Goal: Information Seeking & Learning: Learn about a topic

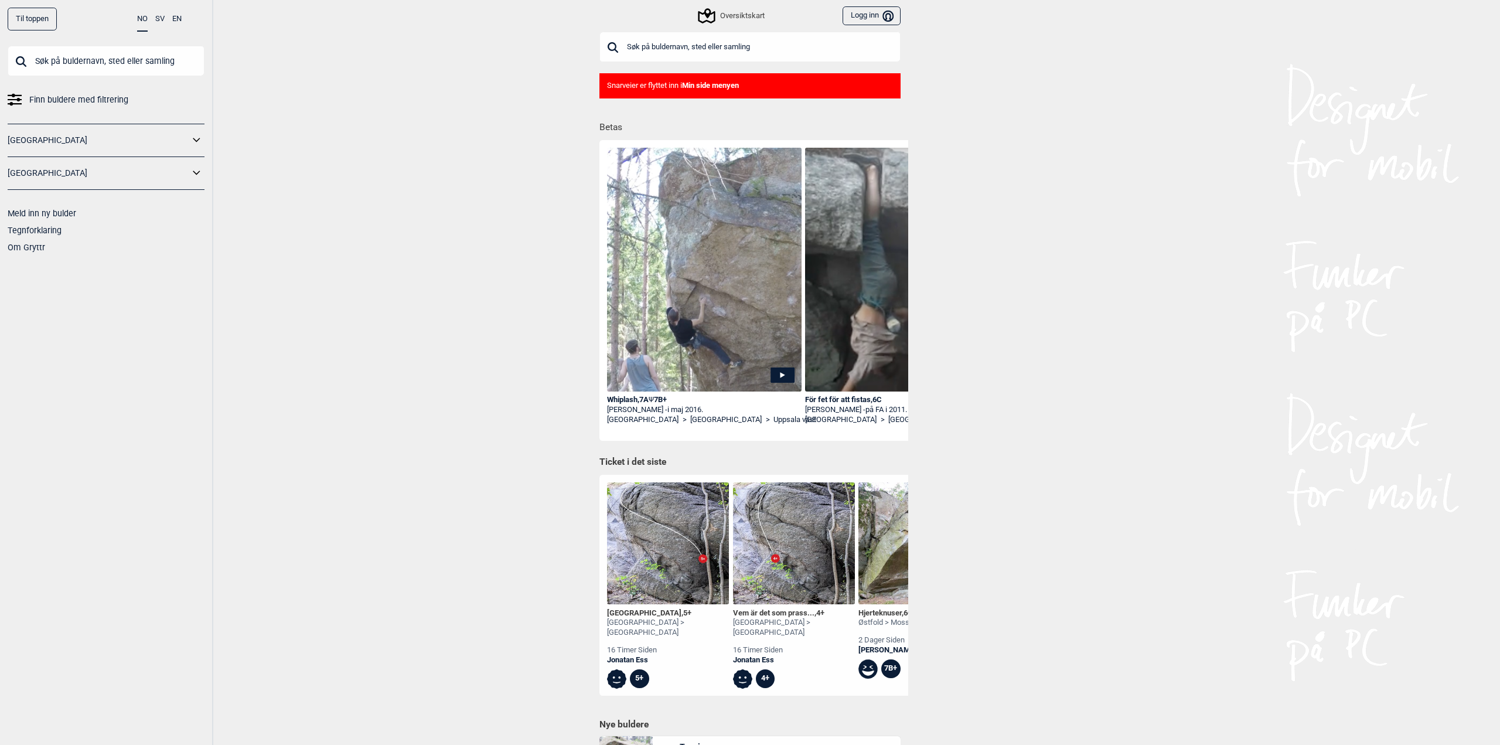
click at [748, 15] on div "Oversiktskart" at bounding box center [732, 16] width 64 height 14
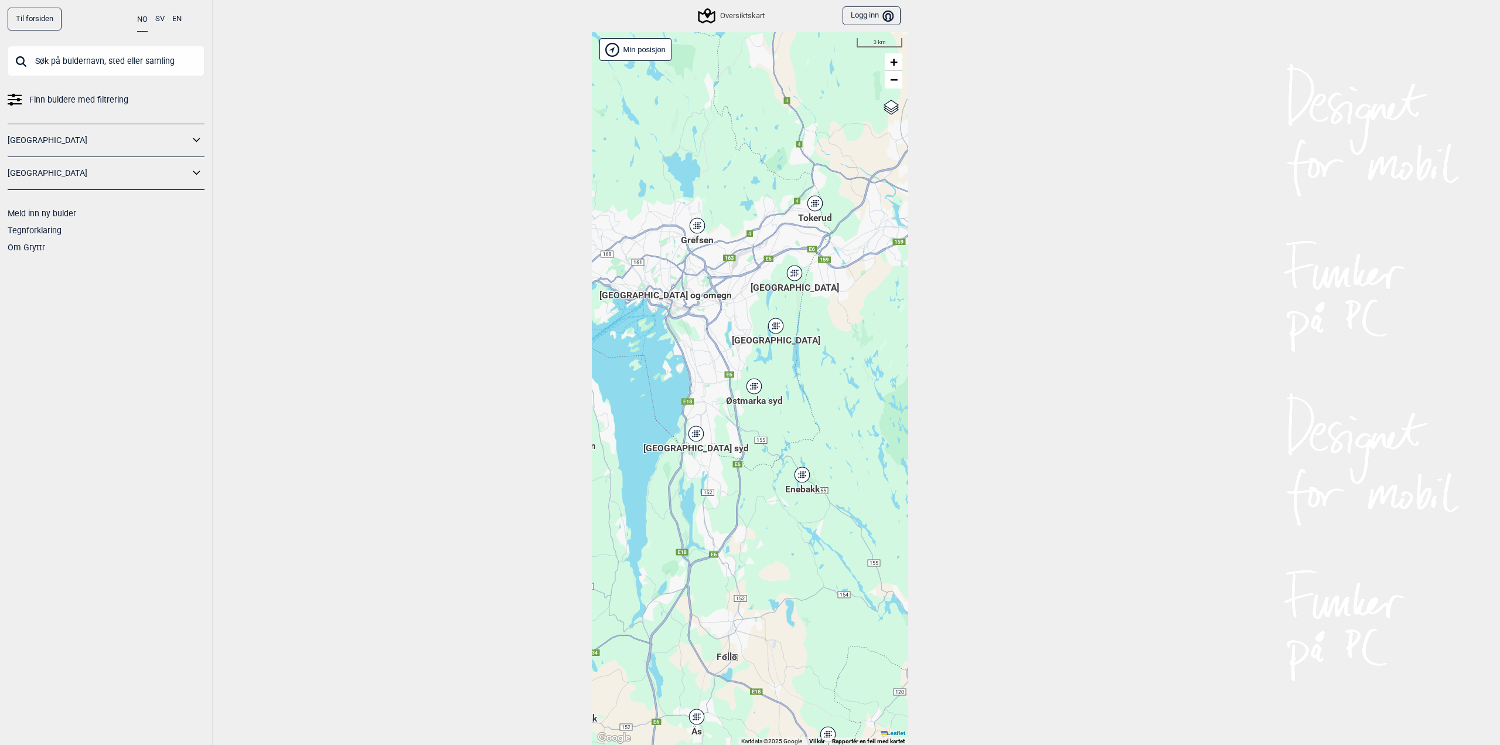
click at [697, 230] on icon at bounding box center [697, 225] width 15 height 15
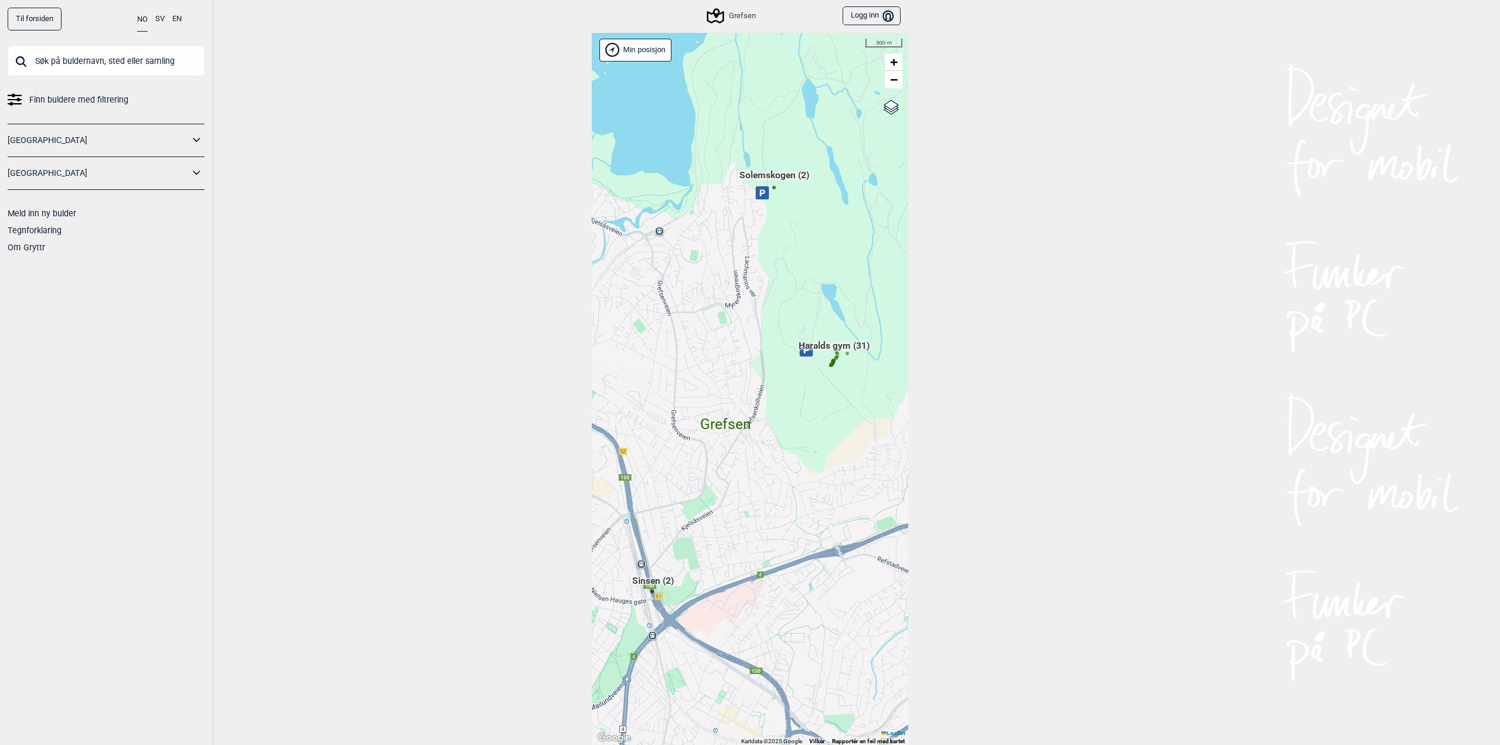
scroll to position [30, 0]
click at [765, 175] on span "Solemskogen (2)" at bounding box center [775, 179] width 70 height 22
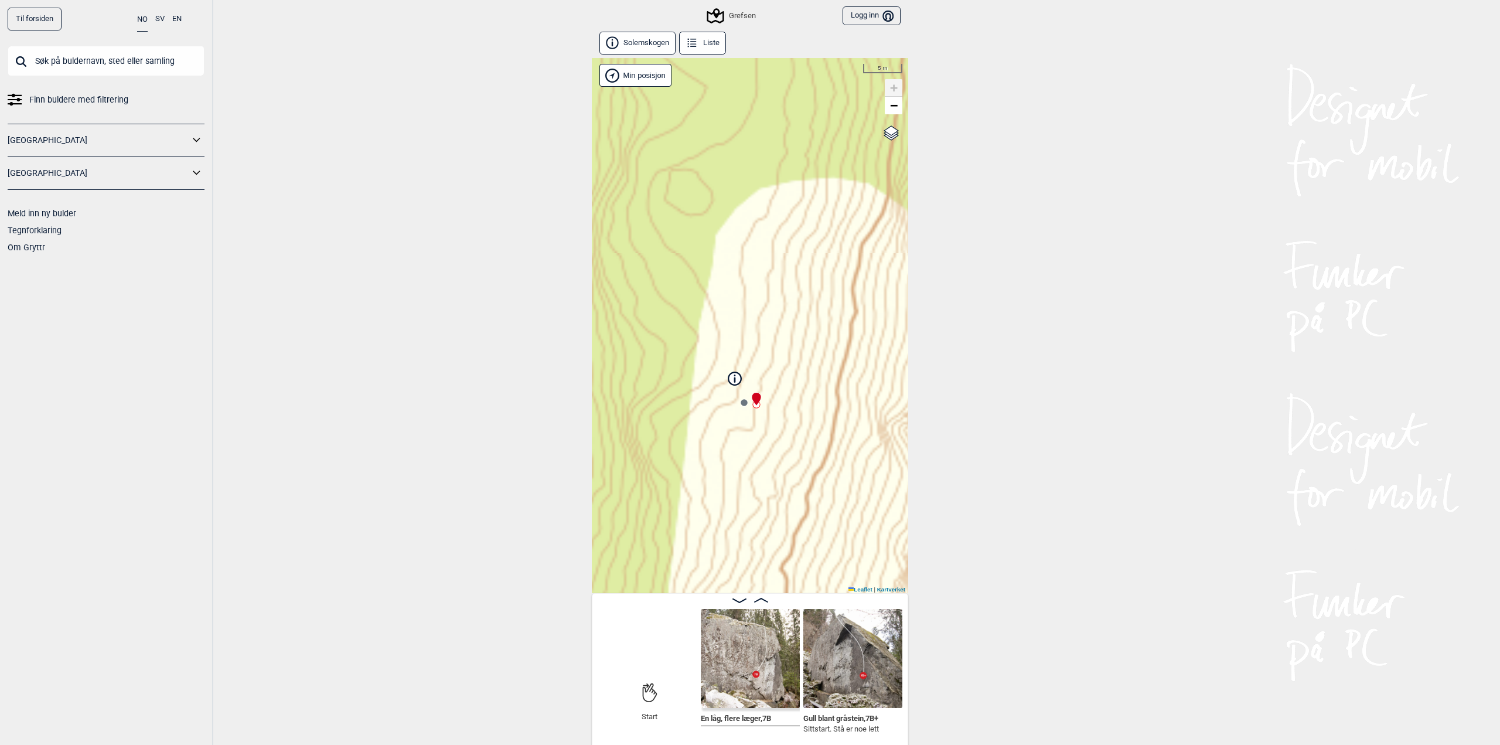
scroll to position [6, 0]
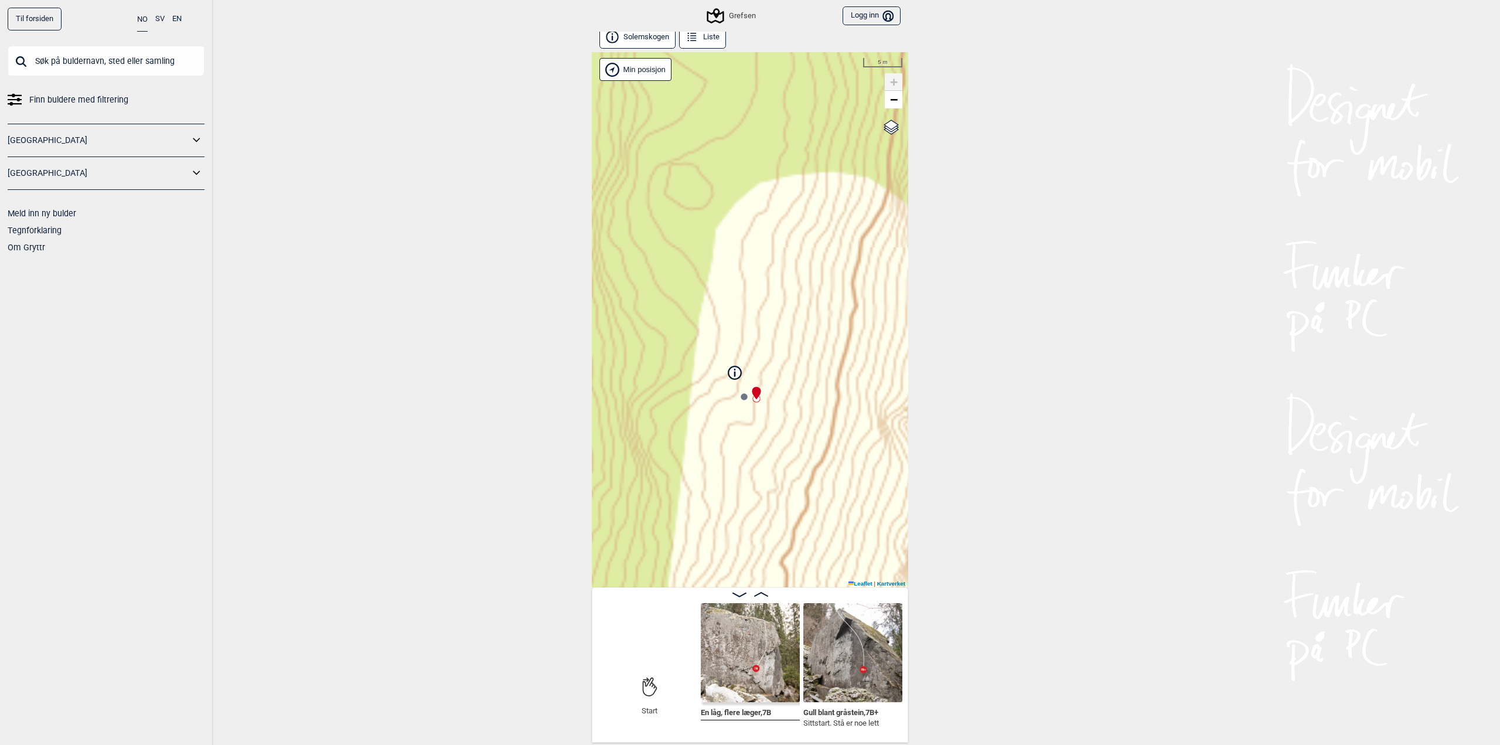
click at [710, 651] on img at bounding box center [750, 652] width 99 height 99
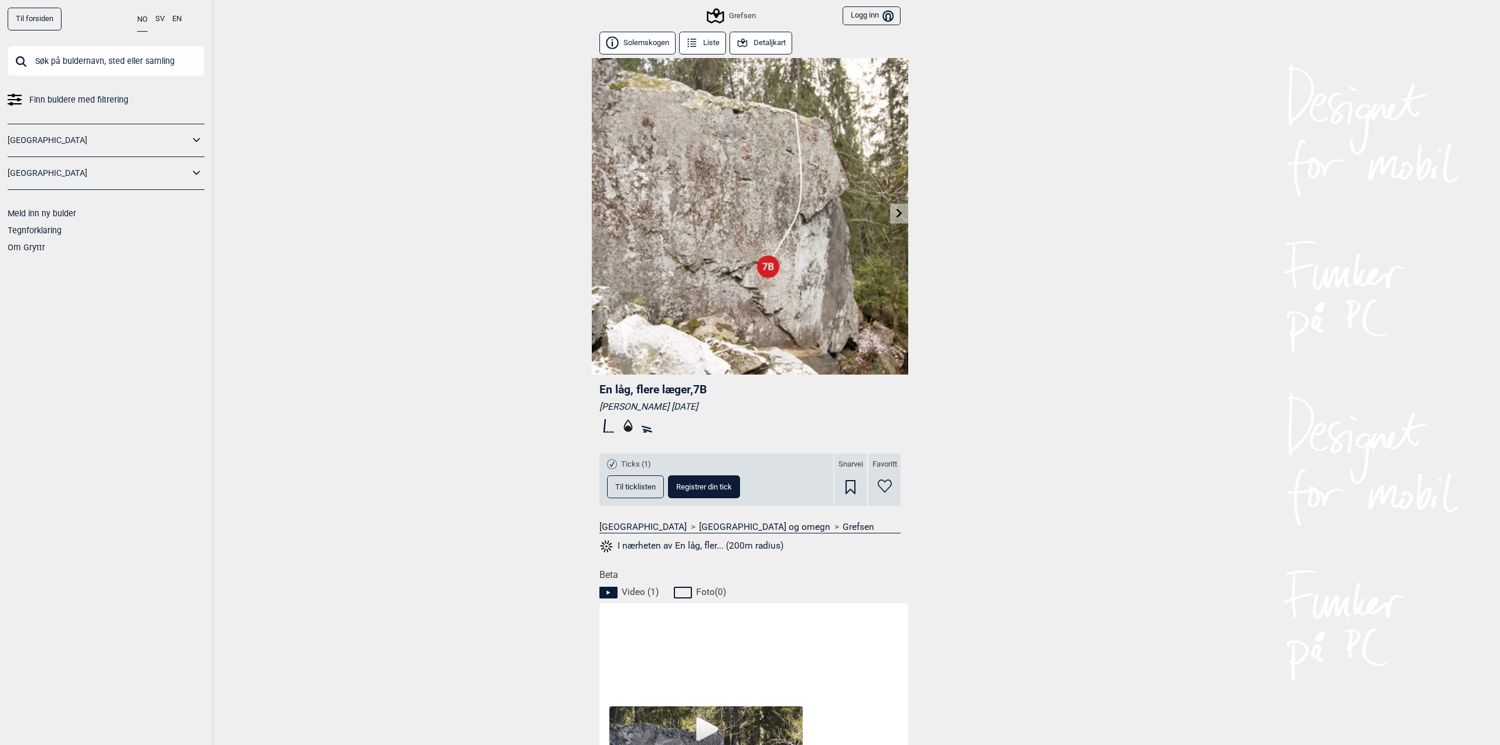
click at [897, 214] on icon at bounding box center [900, 212] width 6 height 9
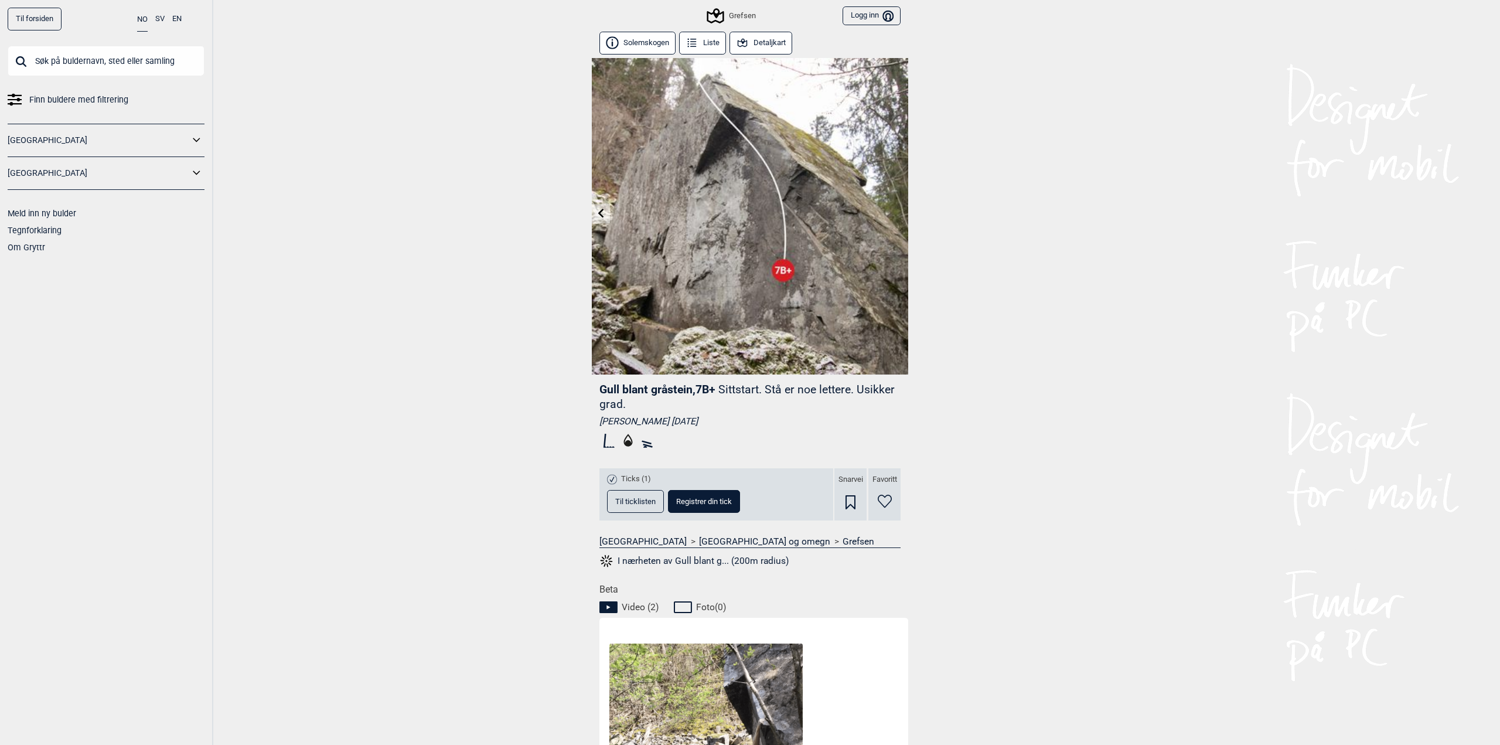
click at [716, 13] on icon at bounding box center [715, 15] width 17 height 15
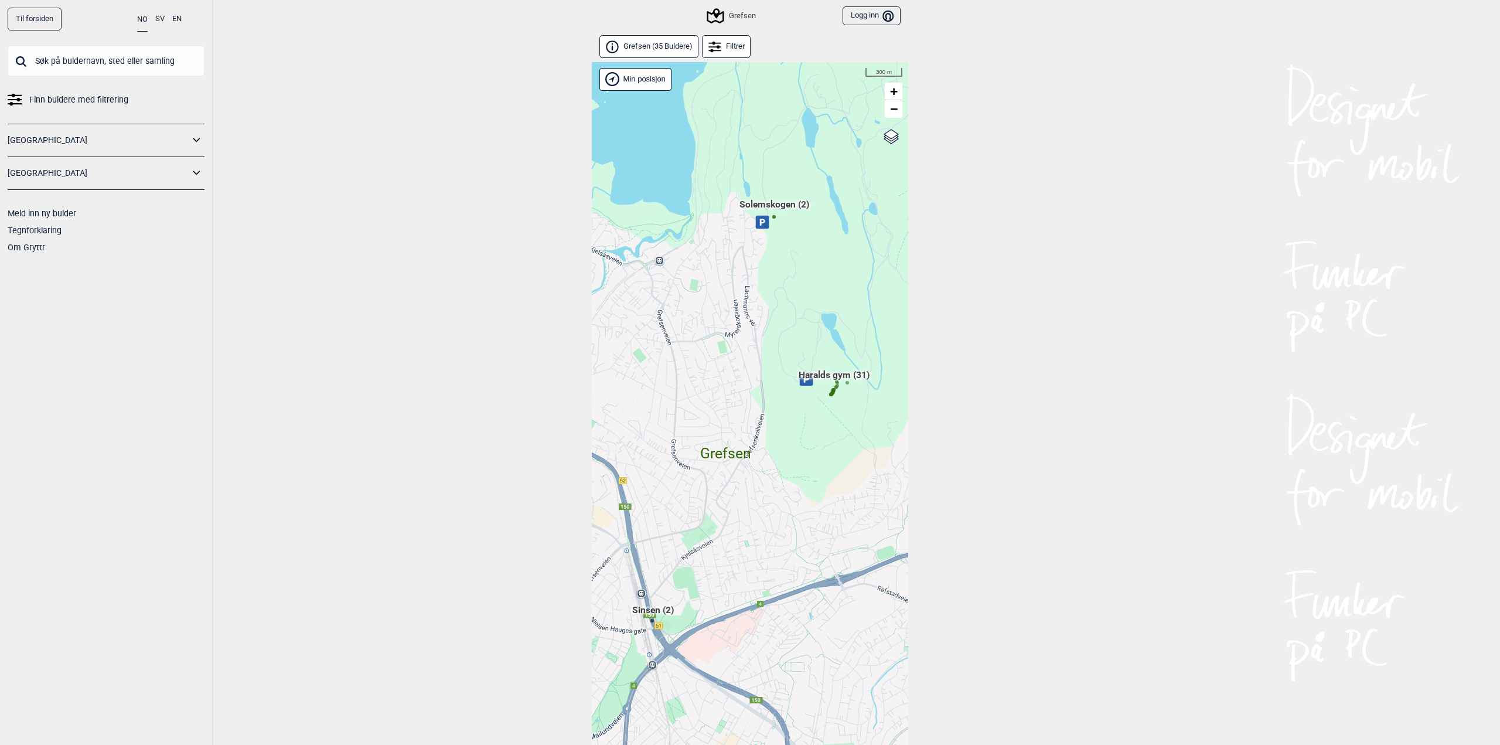
scroll to position [30, 0]
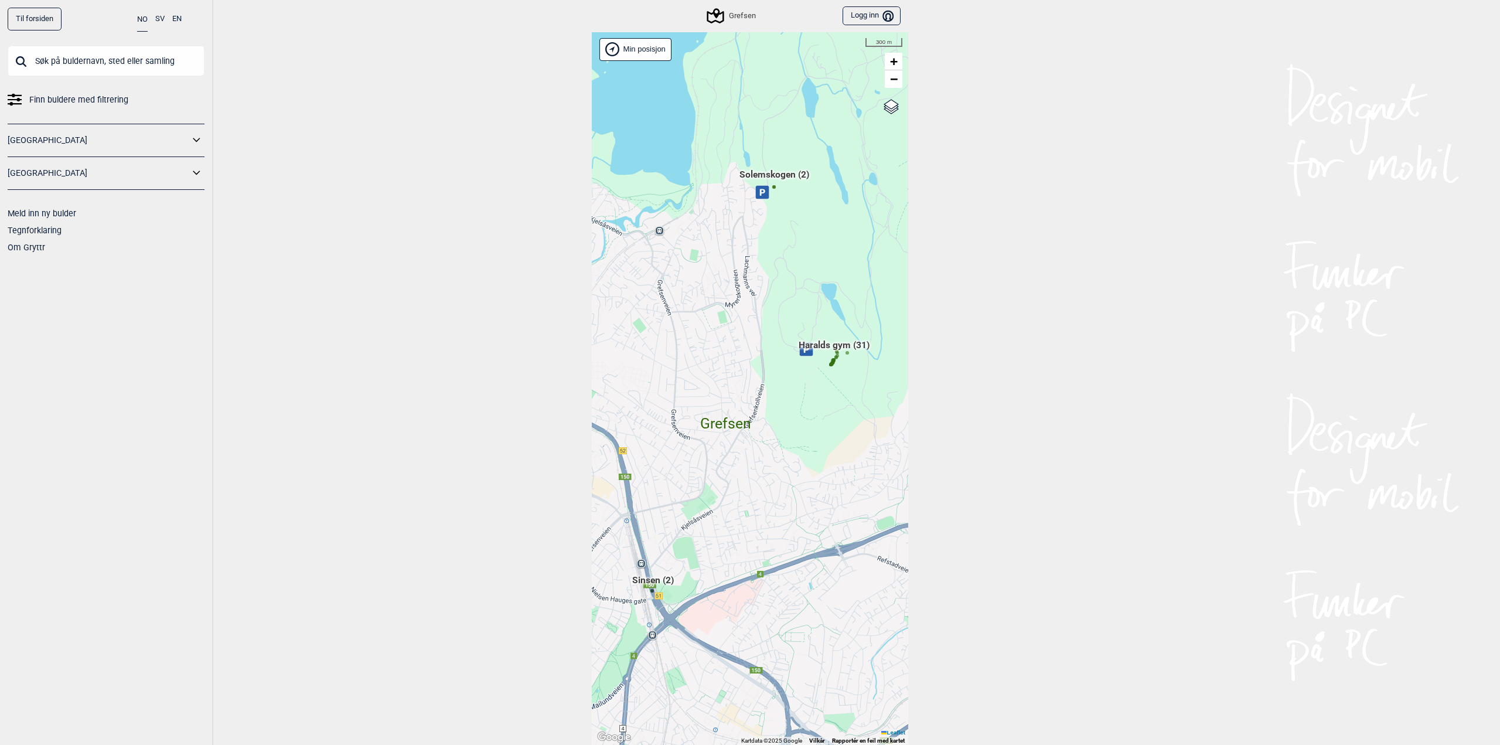
click at [809, 372] on div "Hallingdal Gol Ål Stange Kolomoen [GEOGRAPHIC_DATA] [GEOGRAPHIC_DATA][PERSON_NA…" at bounding box center [750, 388] width 316 height 713
click at [834, 343] on span "Haralds gym (31)" at bounding box center [834, 350] width 71 height 22
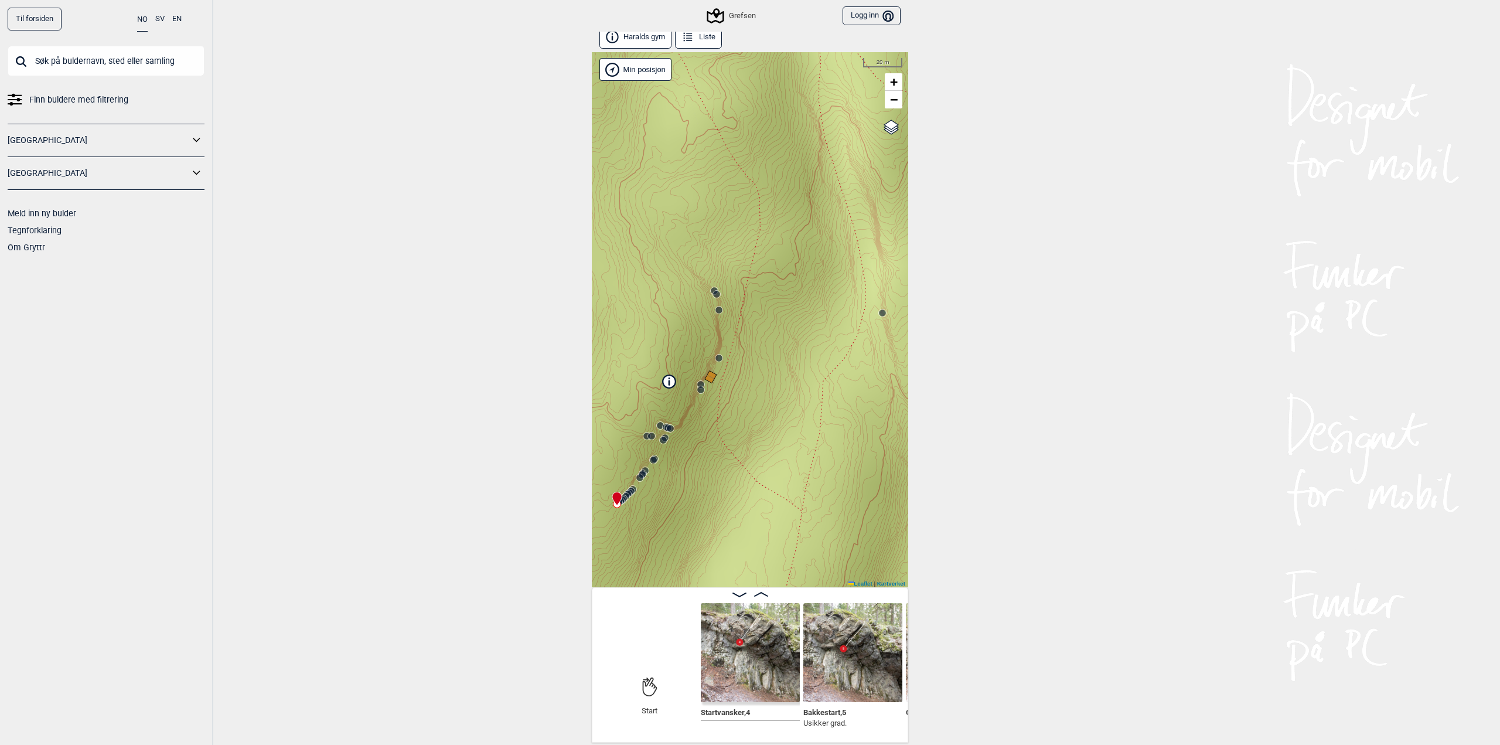
scroll to position [0, 115]
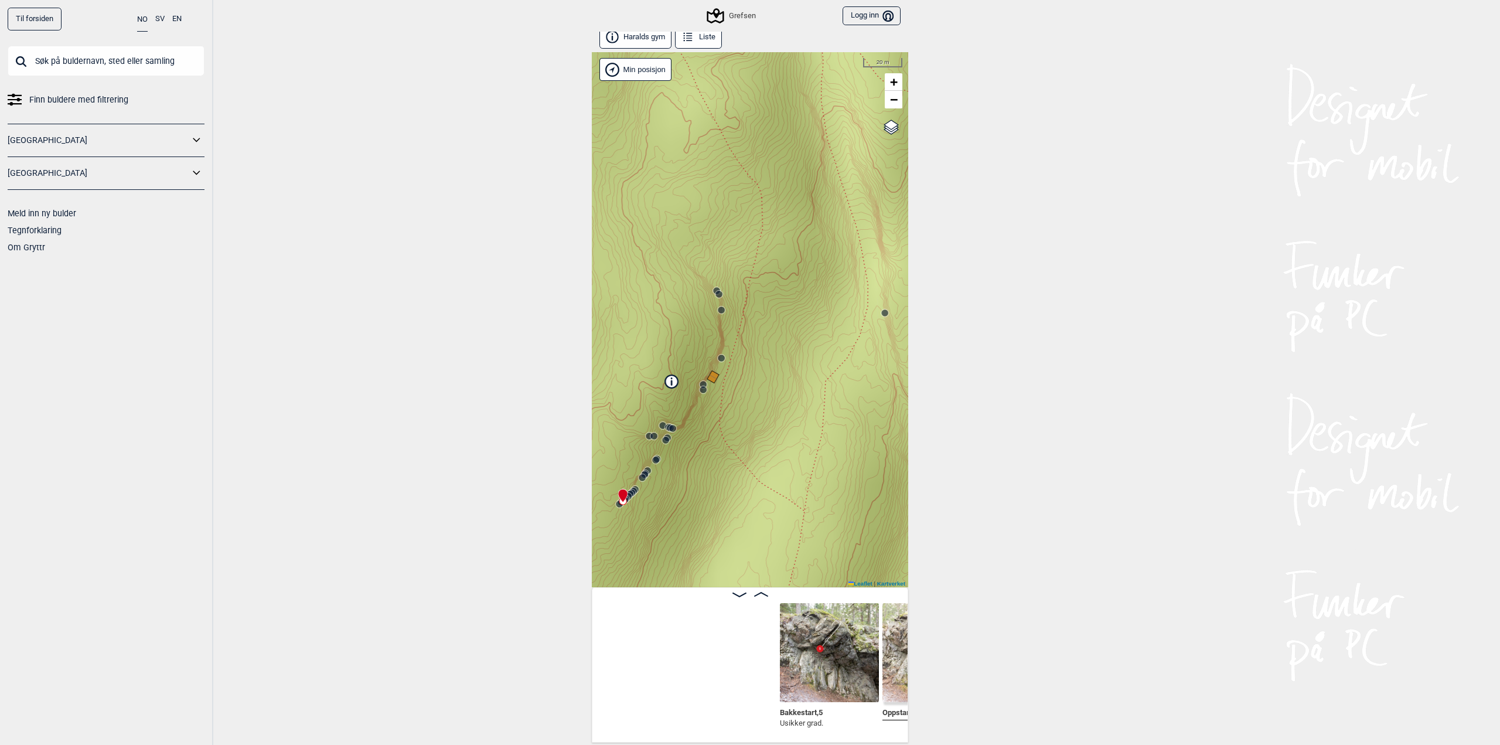
scroll to position [0, 391]
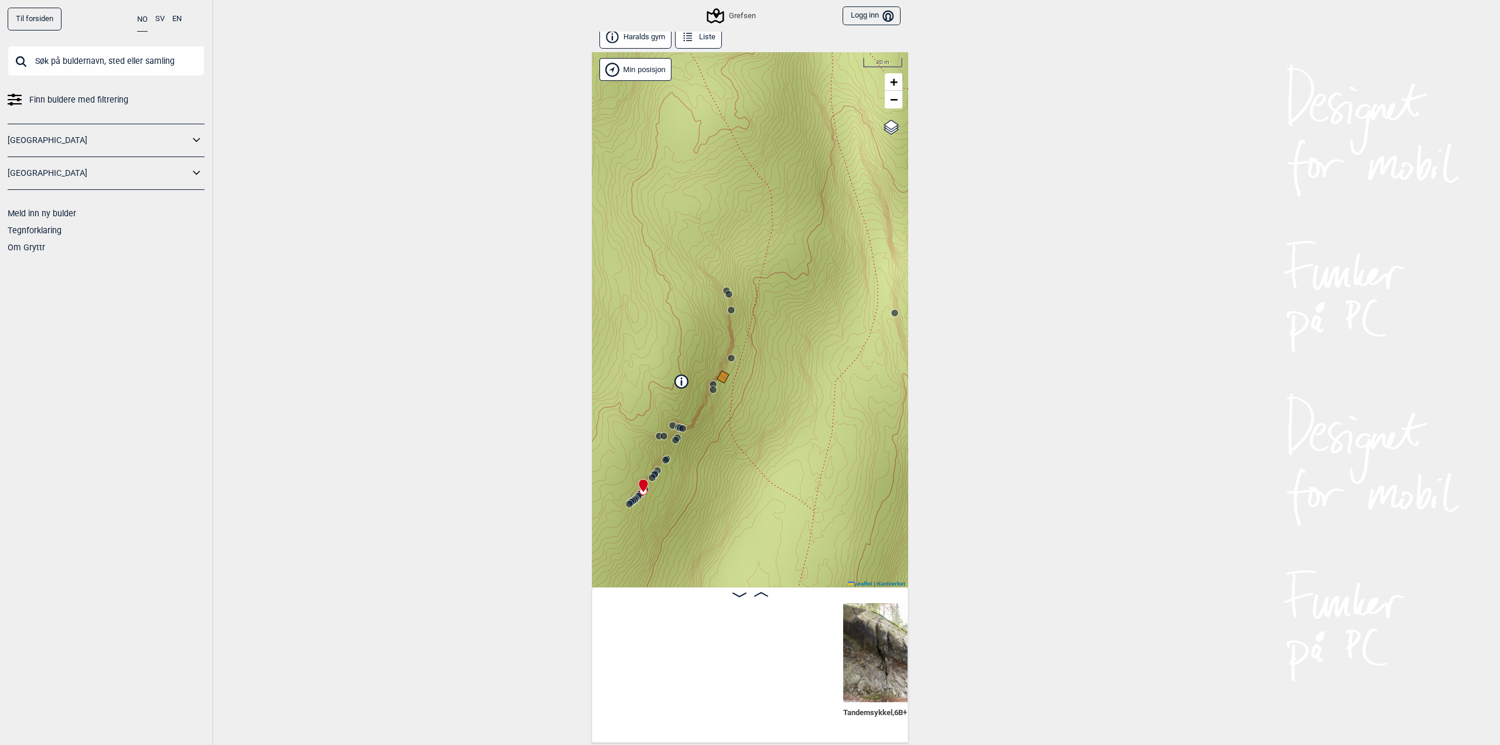
scroll to position [0, 943]
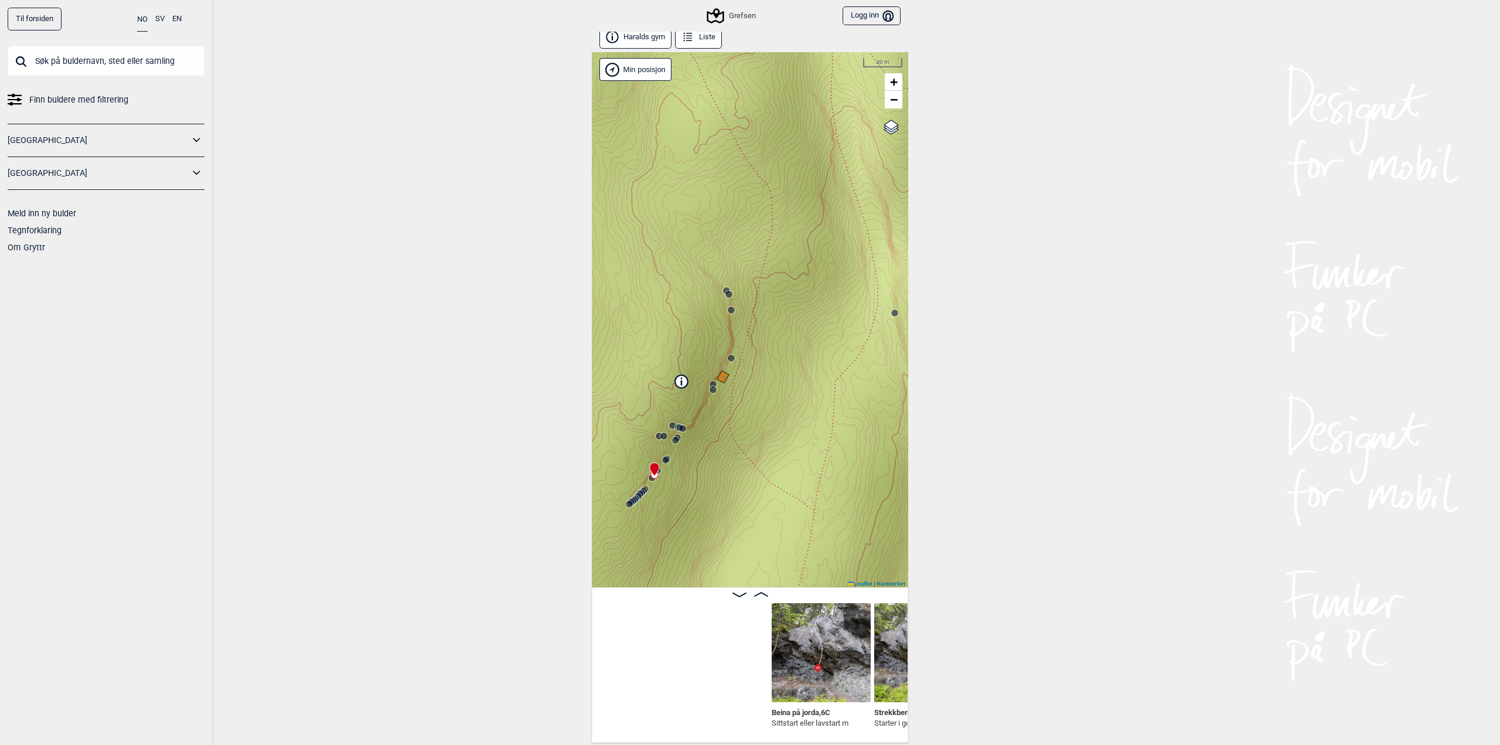
scroll to position [0, 1219]
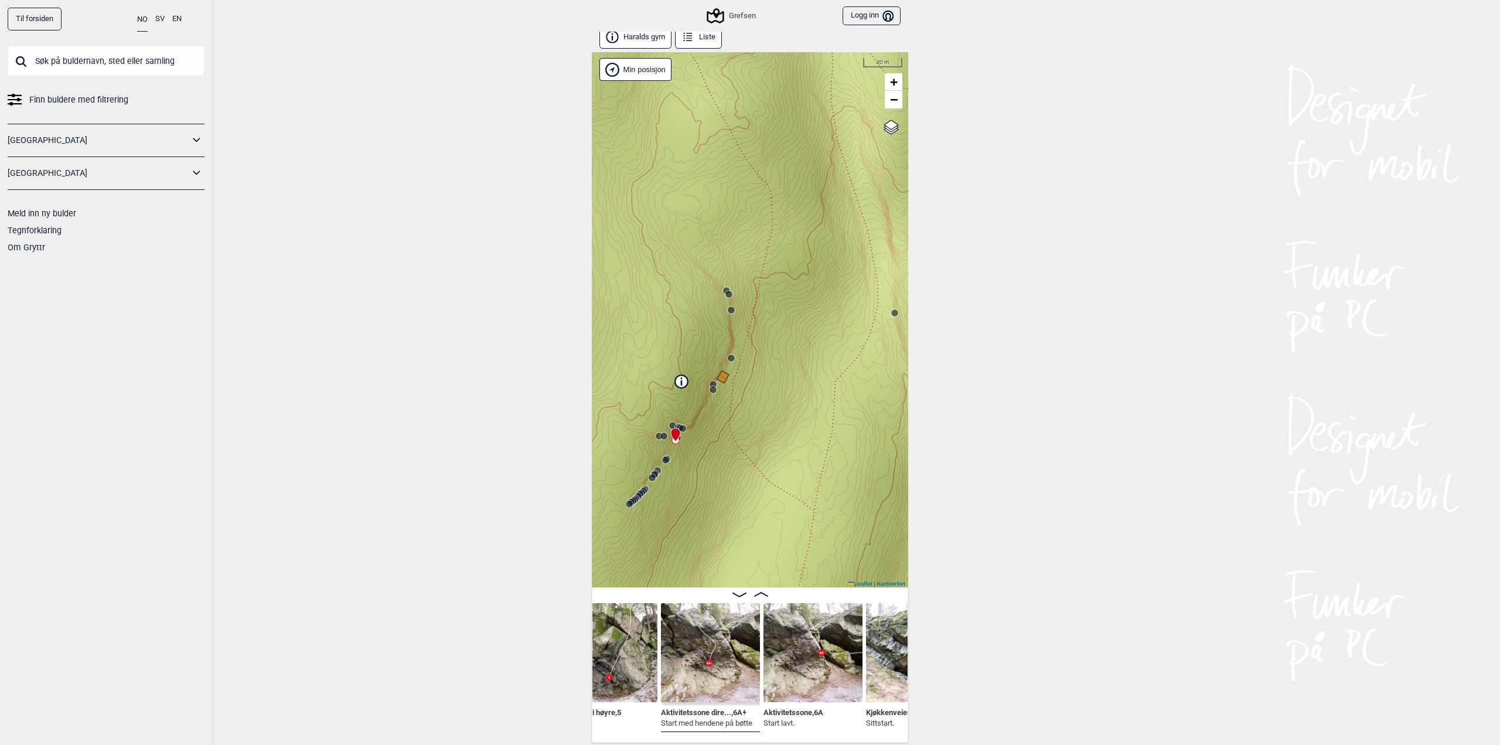
scroll to position [0, 2048]
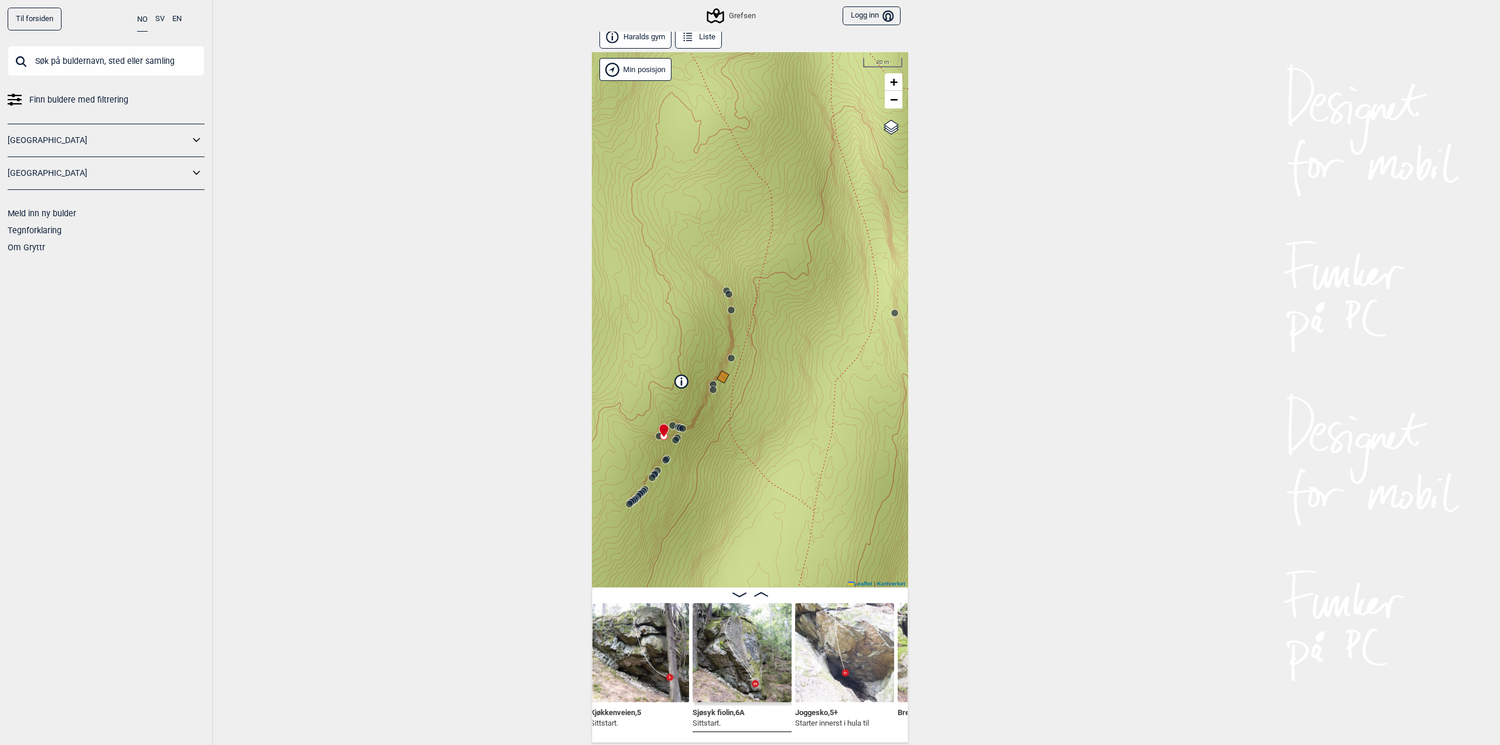
scroll to position [0, 2324]
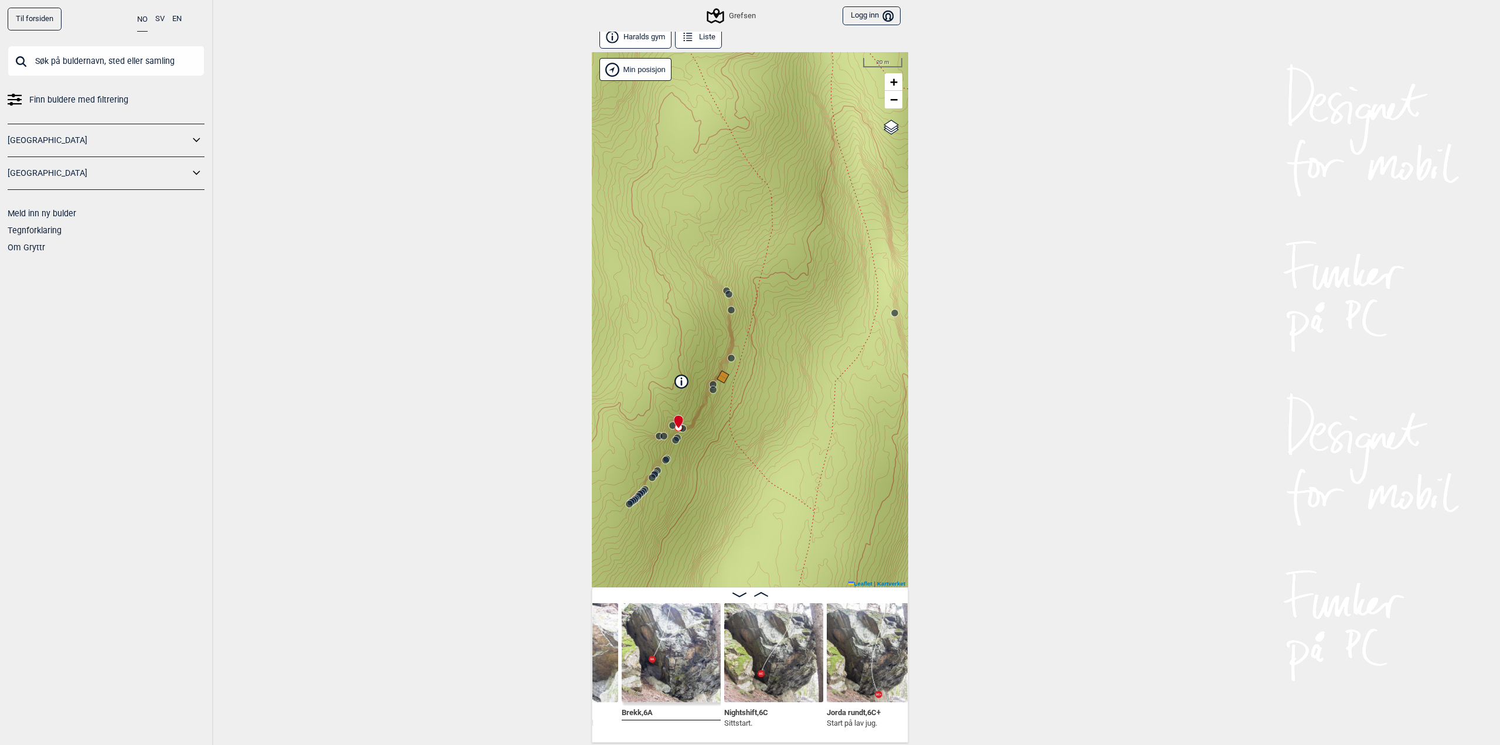
scroll to position [0, 2601]
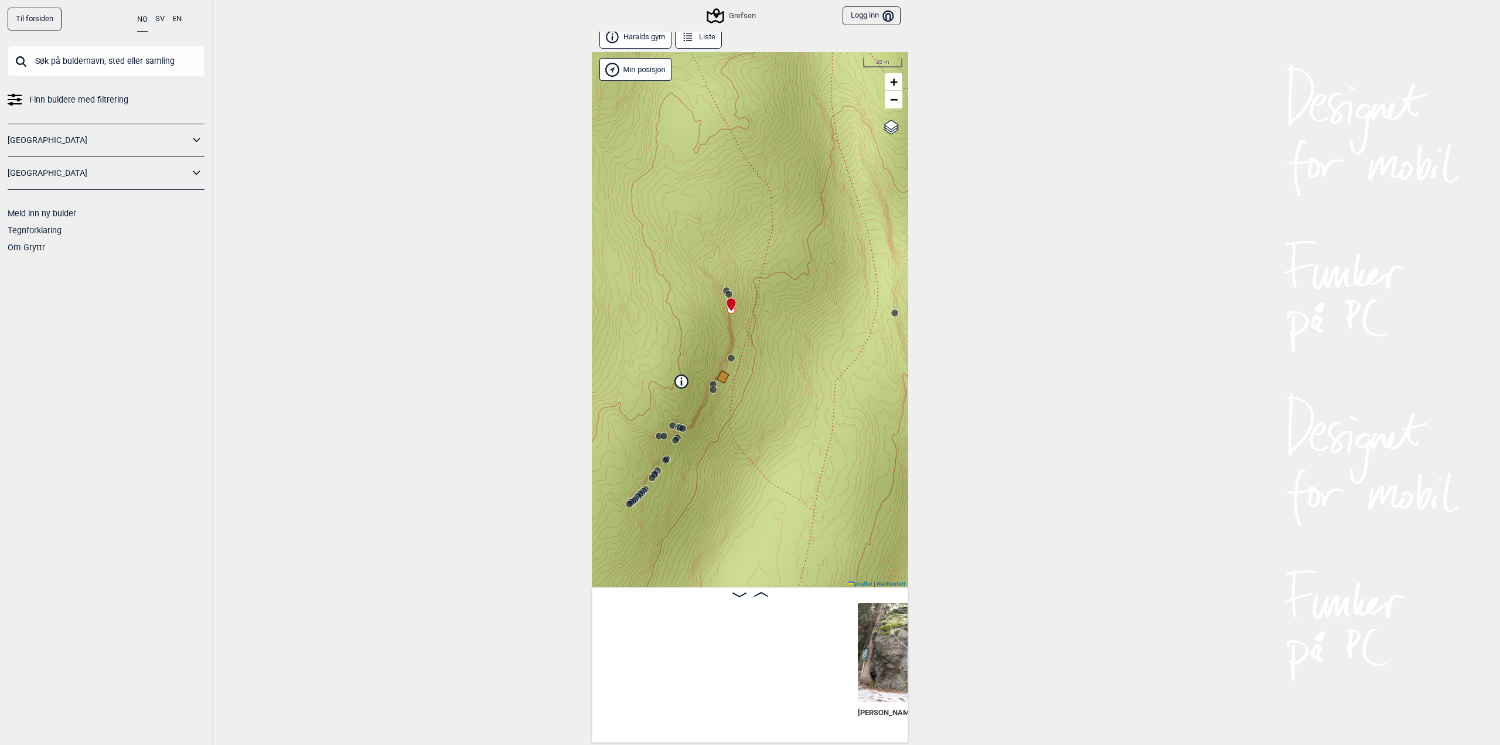
scroll to position [0, 2877]
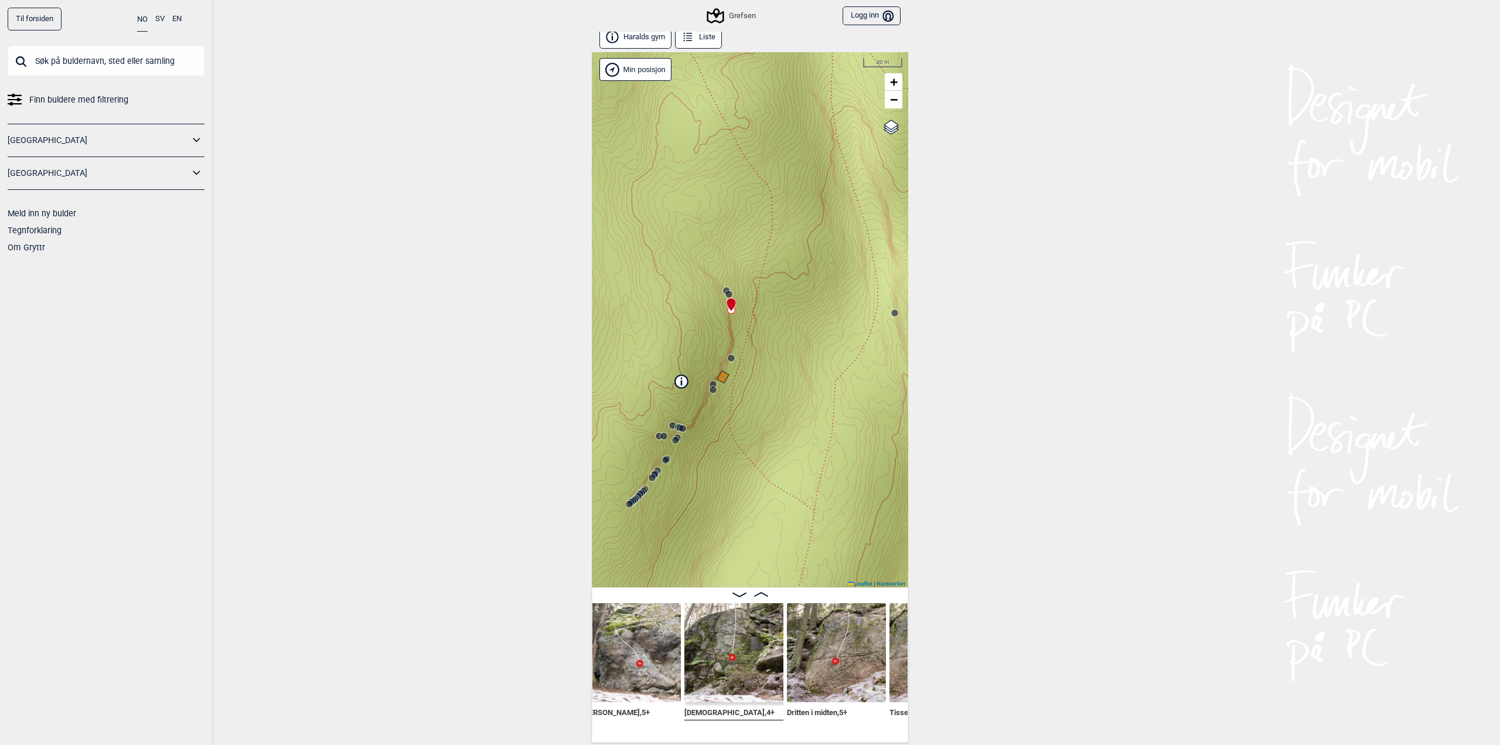
click at [727, 16] on div "Grefsen" at bounding box center [731, 16] width 47 height 14
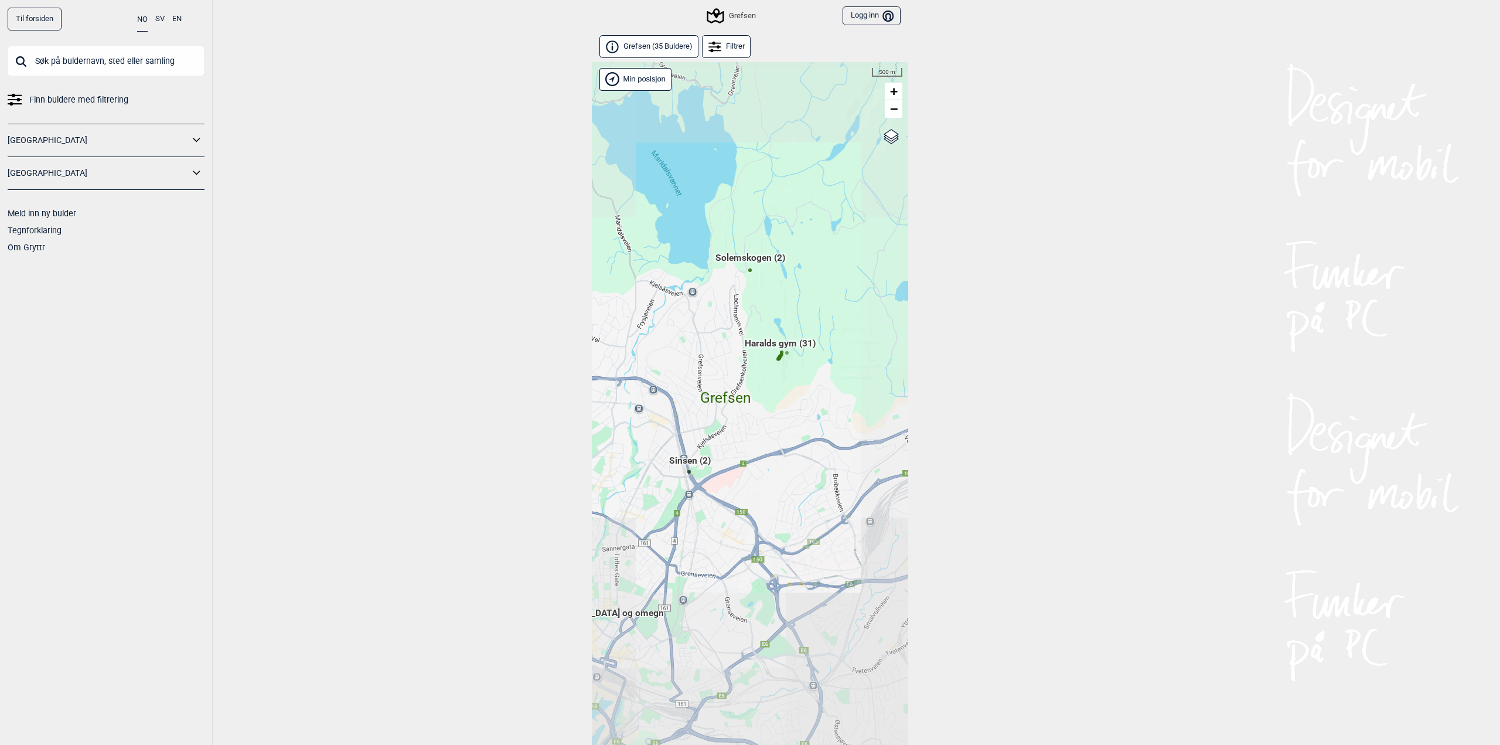
scroll to position [30, 0]
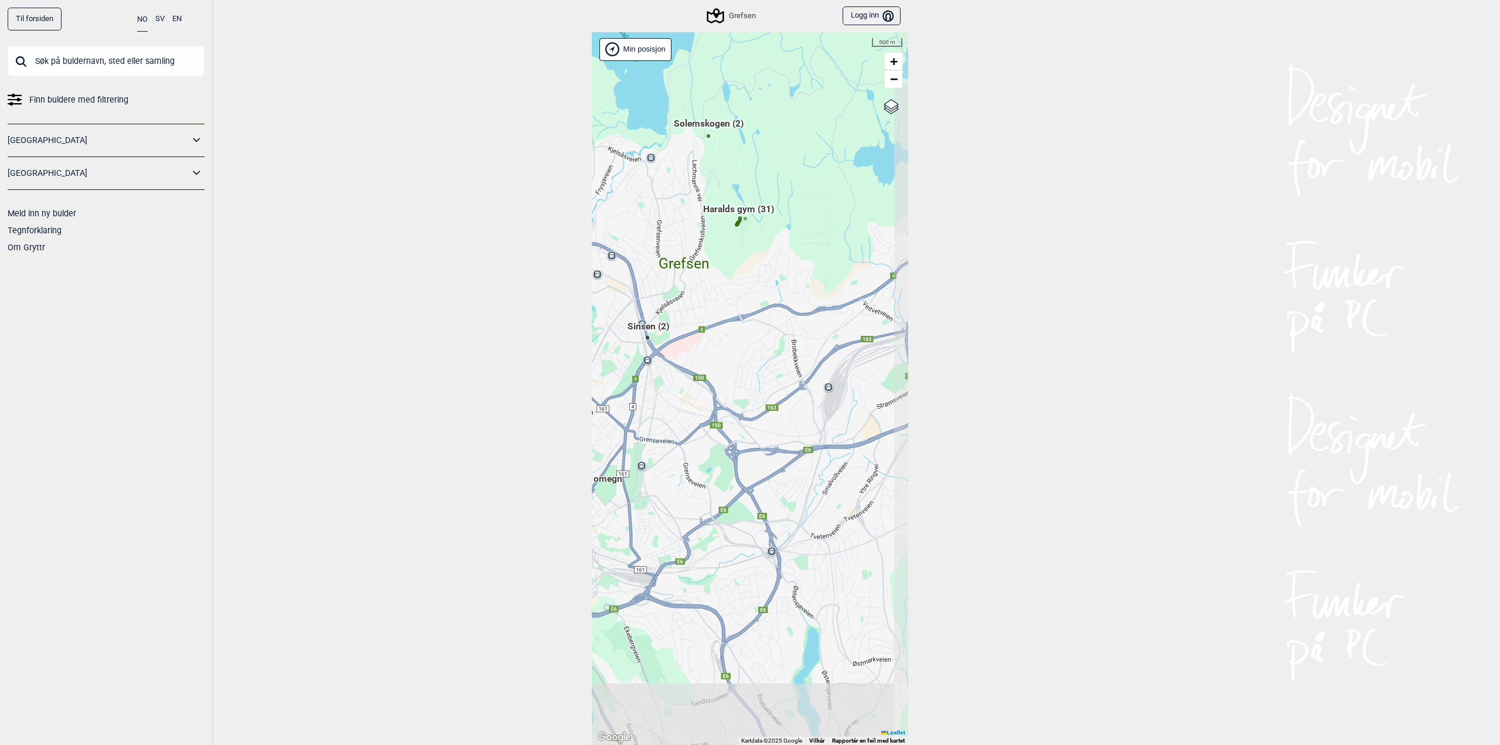
drag, startPoint x: 758, startPoint y: 450, endPoint x: 717, endPoint y: 348, distance: 109.7
click at [717, 348] on div "Hallingdal Gol Ål Stange Kolomoen [GEOGRAPHIC_DATA] [GEOGRAPHIC_DATA][PERSON_NA…" at bounding box center [750, 388] width 316 height 713
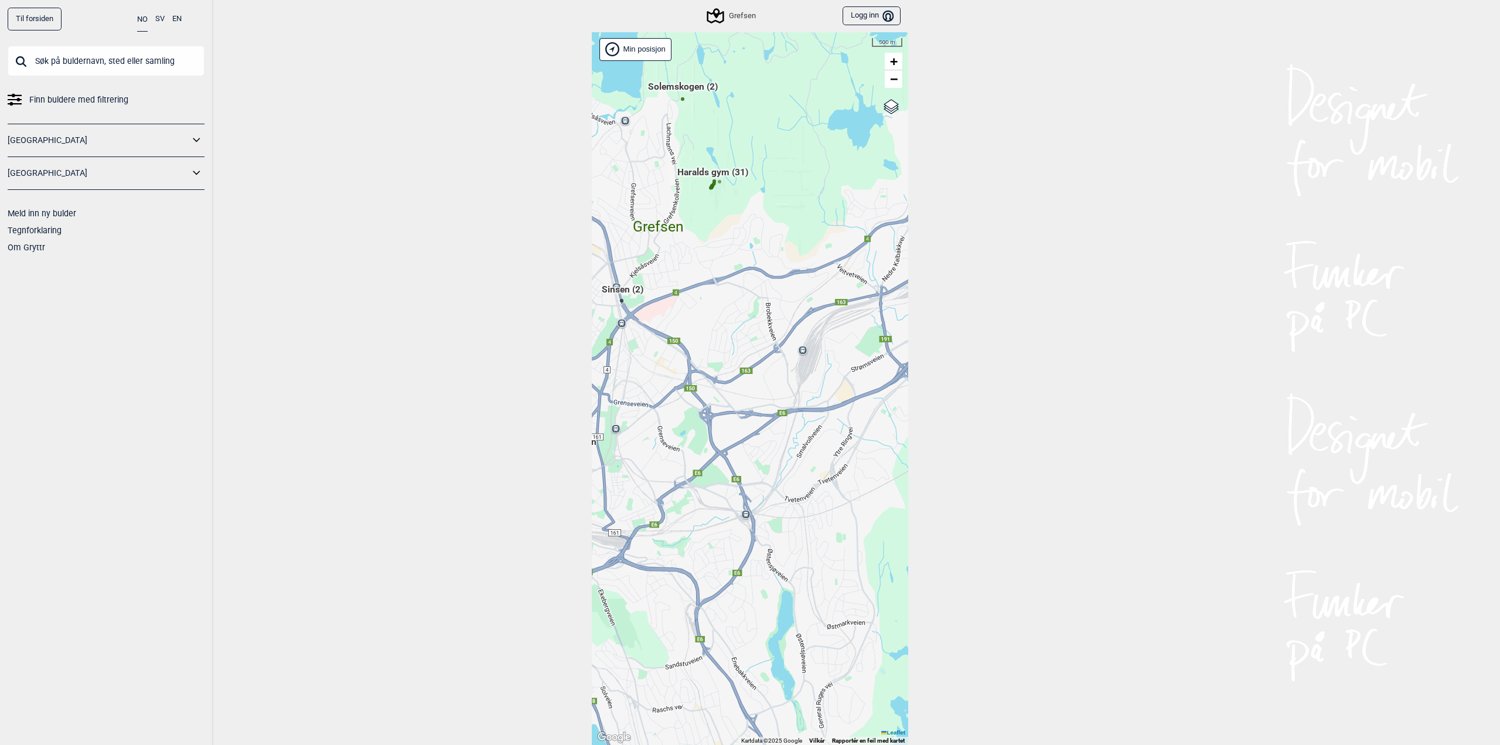
drag, startPoint x: 774, startPoint y: 446, endPoint x: 632, endPoint y: 393, distance: 151.3
click at [632, 393] on div "Hallingdal Gol Ål Stange Kolomoen [GEOGRAPHIC_DATA] [GEOGRAPHIC_DATA][PERSON_NA…" at bounding box center [750, 388] width 316 height 713
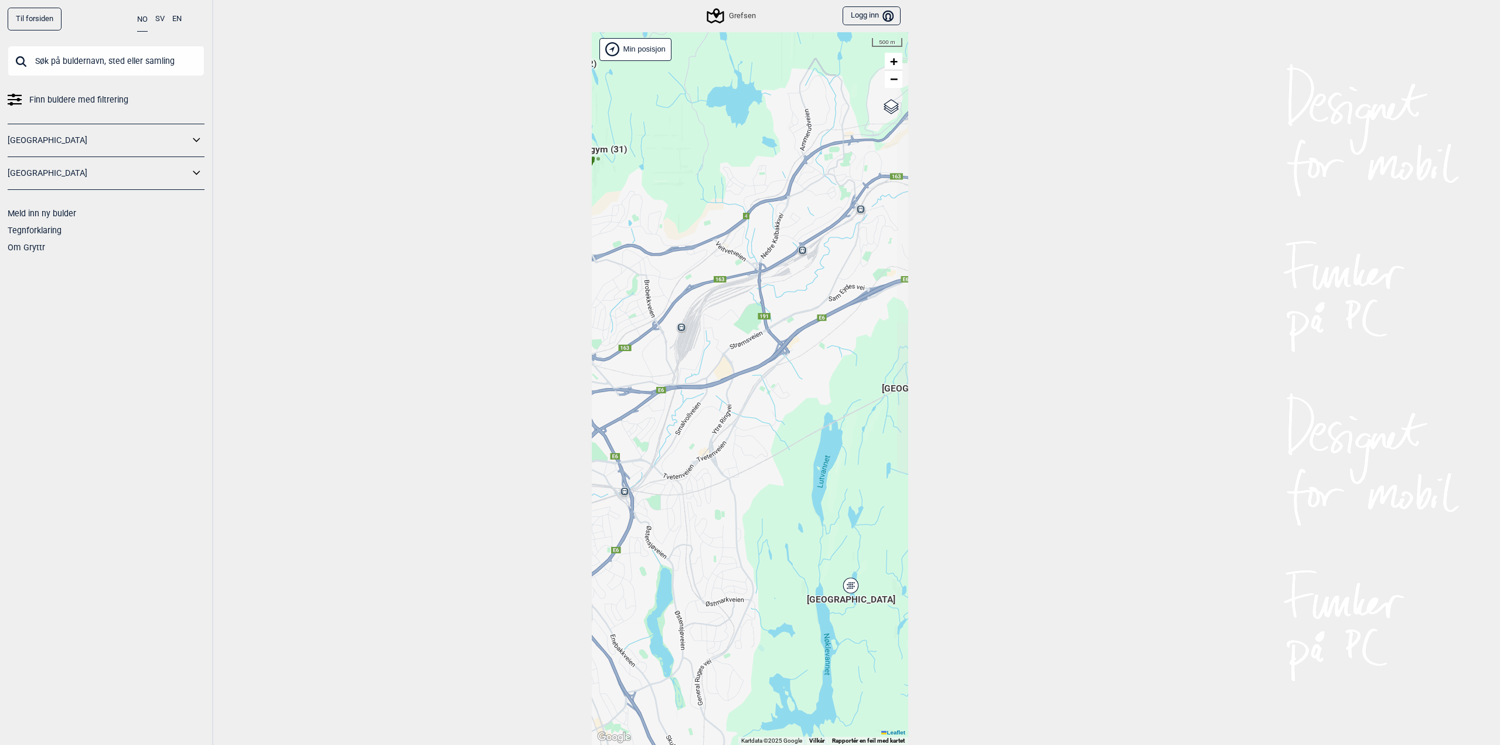
drag, startPoint x: 776, startPoint y: 445, endPoint x: 678, endPoint y: 308, distance: 168.8
click at [678, 308] on div "Hallingdal Gol Ål Stange Kolomoen [GEOGRAPHIC_DATA] [GEOGRAPHIC_DATA][PERSON_NA…" at bounding box center [750, 388] width 316 height 713
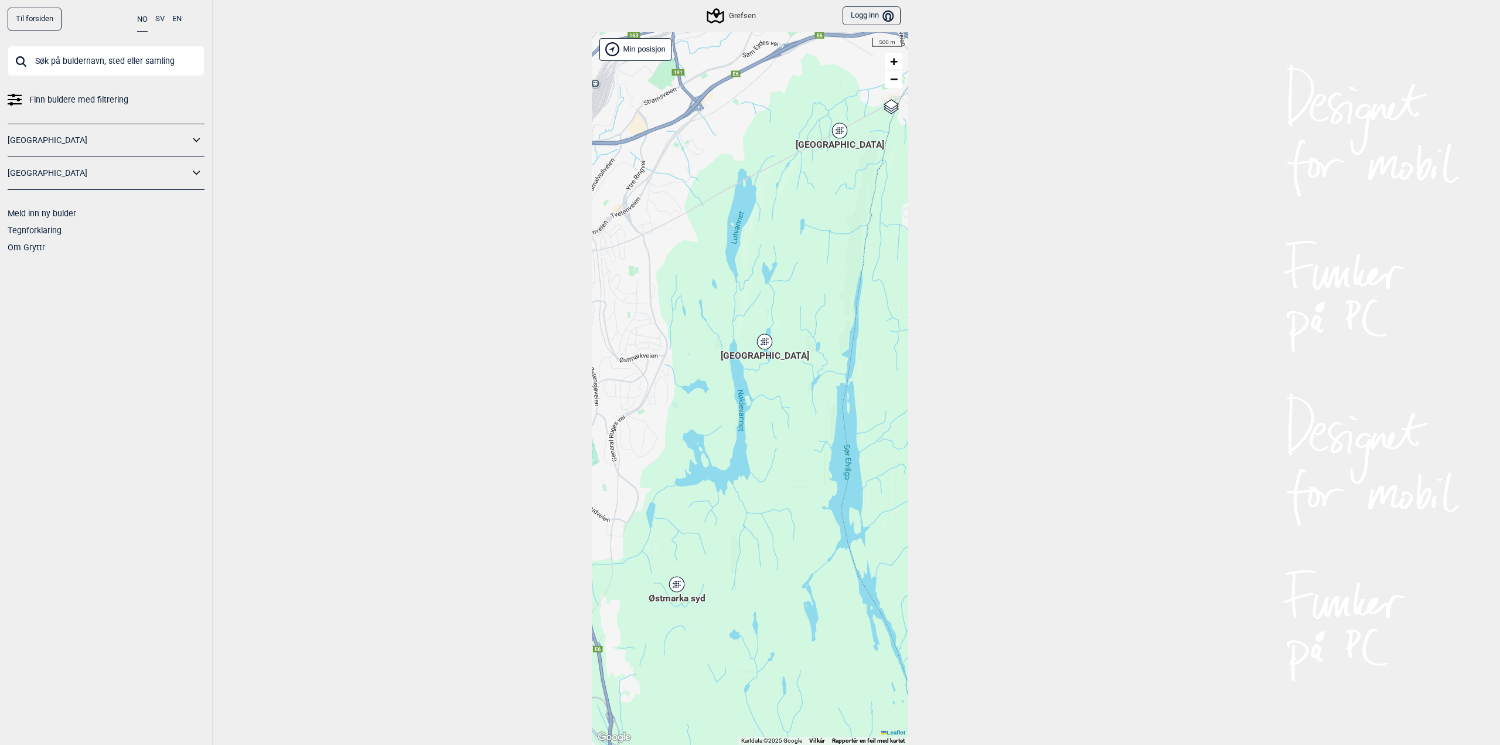
drag, startPoint x: 783, startPoint y: 452, endPoint x: 798, endPoint y: 358, distance: 94.9
click at [798, 358] on div "Hallingdal Gol Ål Stange Kolomoen [GEOGRAPHIC_DATA] [GEOGRAPHIC_DATA][PERSON_NA…" at bounding box center [750, 388] width 316 height 713
click at [763, 339] on div "[GEOGRAPHIC_DATA]" at bounding box center [764, 341] width 7 height 7
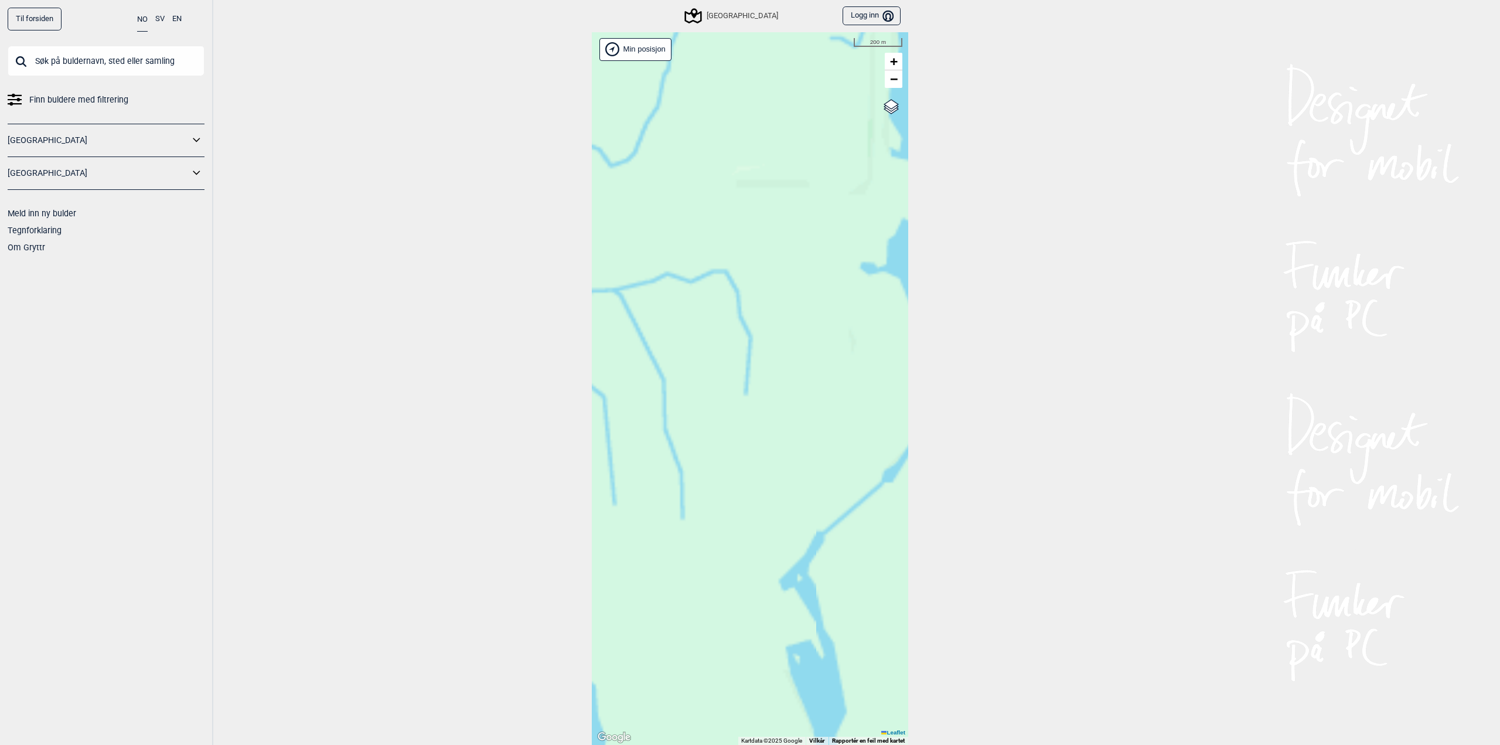
drag, startPoint x: 703, startPoint y: 289, endPoint x: 809, endPoint y: 562, distance: 292.7
click at [809, 562] on div "Hallingdal Gol Ål Stange Kolomoen [GEOGRAPHIC_DATA] [GEOGRAPHIC_DATA][PERSON_NA…" at bounding box center [750, 388] width 316 height 713
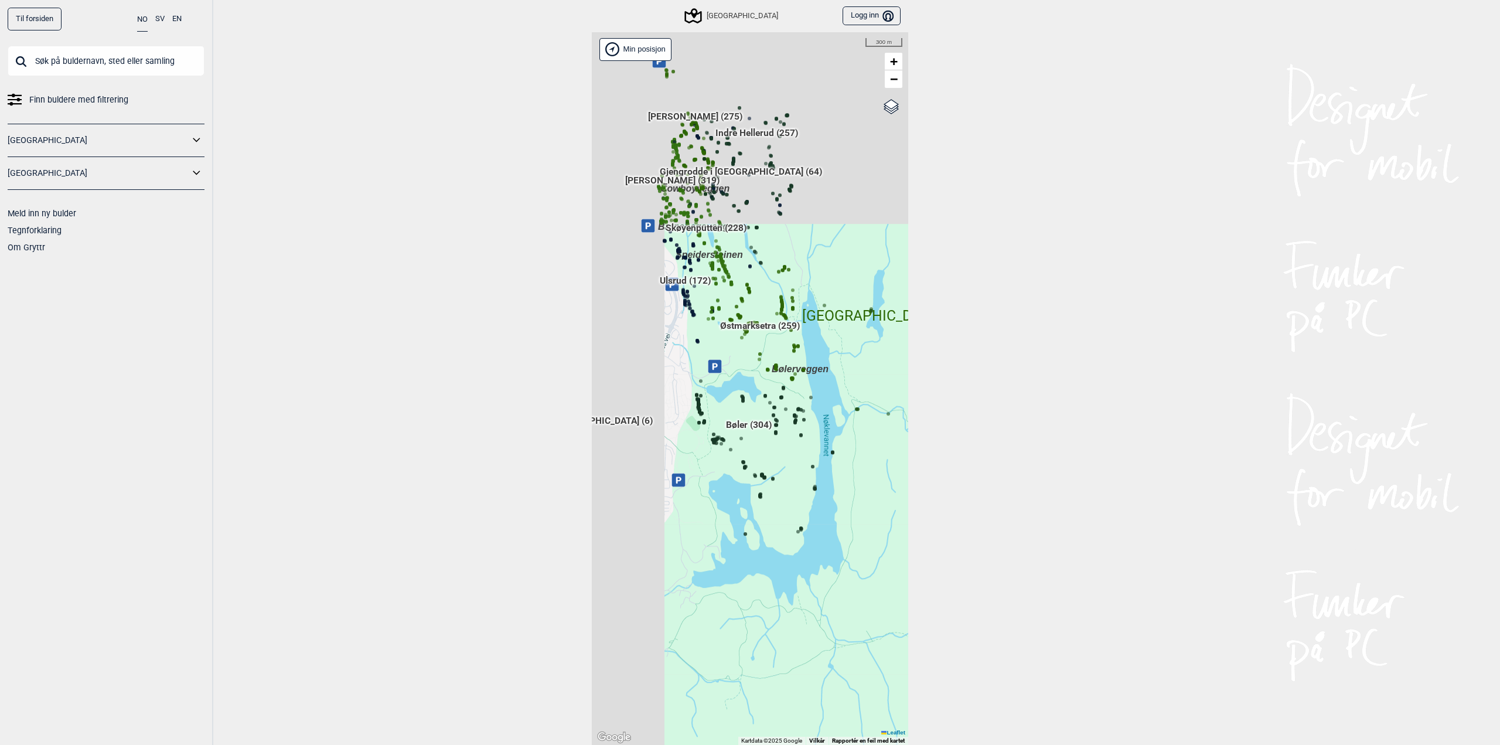
drag, startPoint x: 714, startPoint y: 332, endPoint x: 868, endPoint y: 552, distance: 268.9
click at [868, 553] on div "Hallingdal Gol Ål Stange Kolomoen [GEOGRAPHIC_DATA] [GEOGRAPHIC_DATA][PERSON_NA…" at bounding box center [750, 388] width 316 height 713
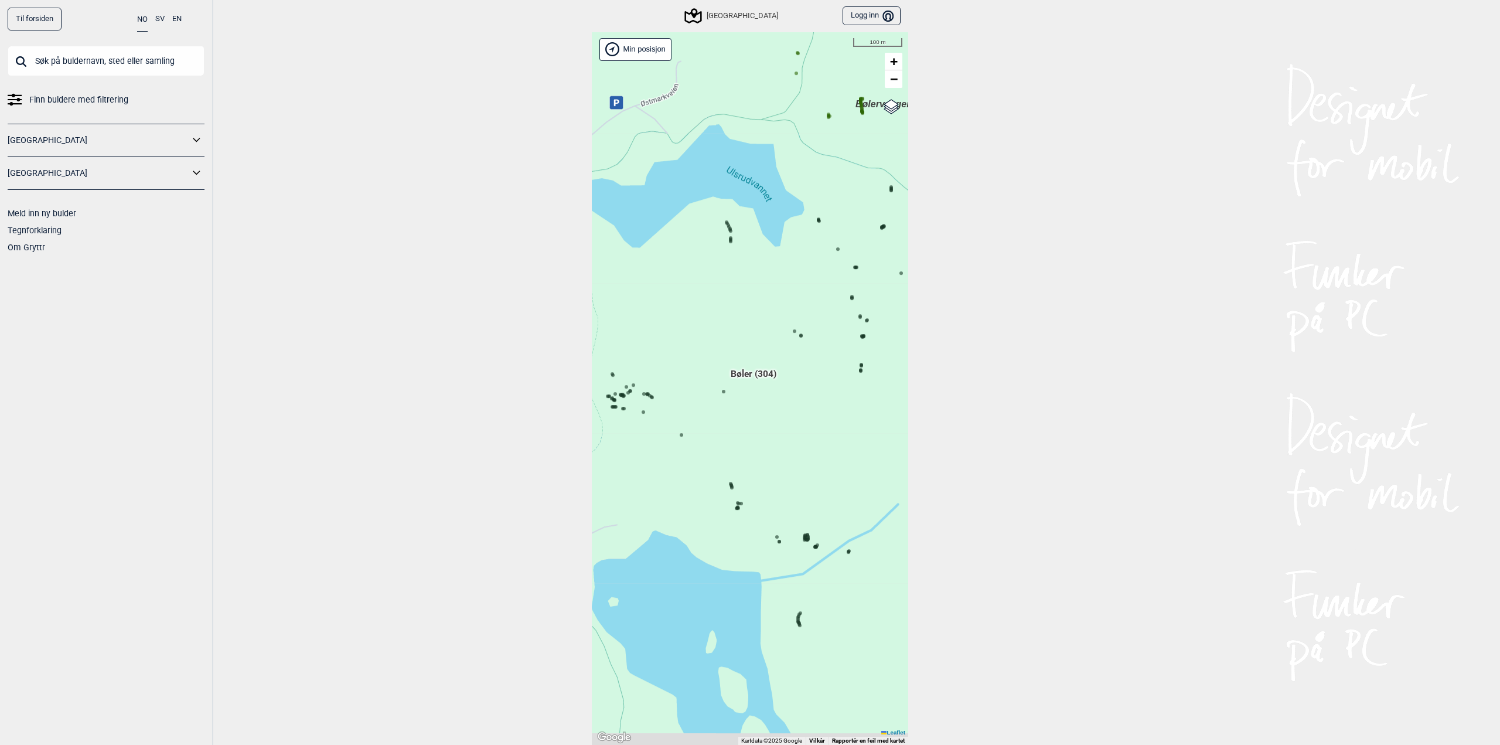
drag, startPoint x: 791, startPoint y: 594, endPoint x: 781, endPoint y: 509, distance: 85.6
click at [781, 509] on div "Hallingdal Gol Ål Stange Kolomoen [GEOGRAPHIC_DATA] [GEOGRAPHIC_DATA][PERSON_NA…" at bounding box center [750, 388] width 316 height 713
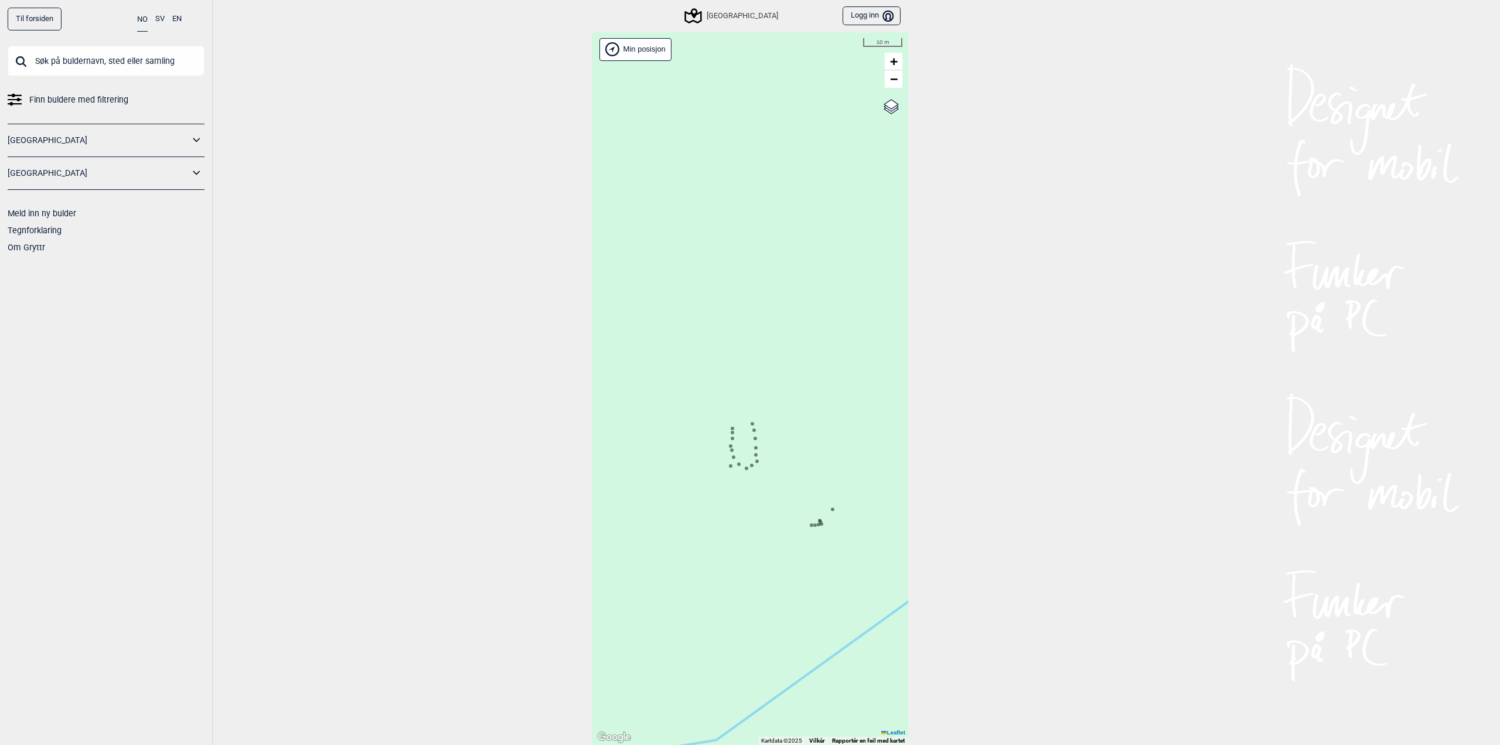
click at [755, 462] on circle at bounding box center [757, 461] width 4 height 4
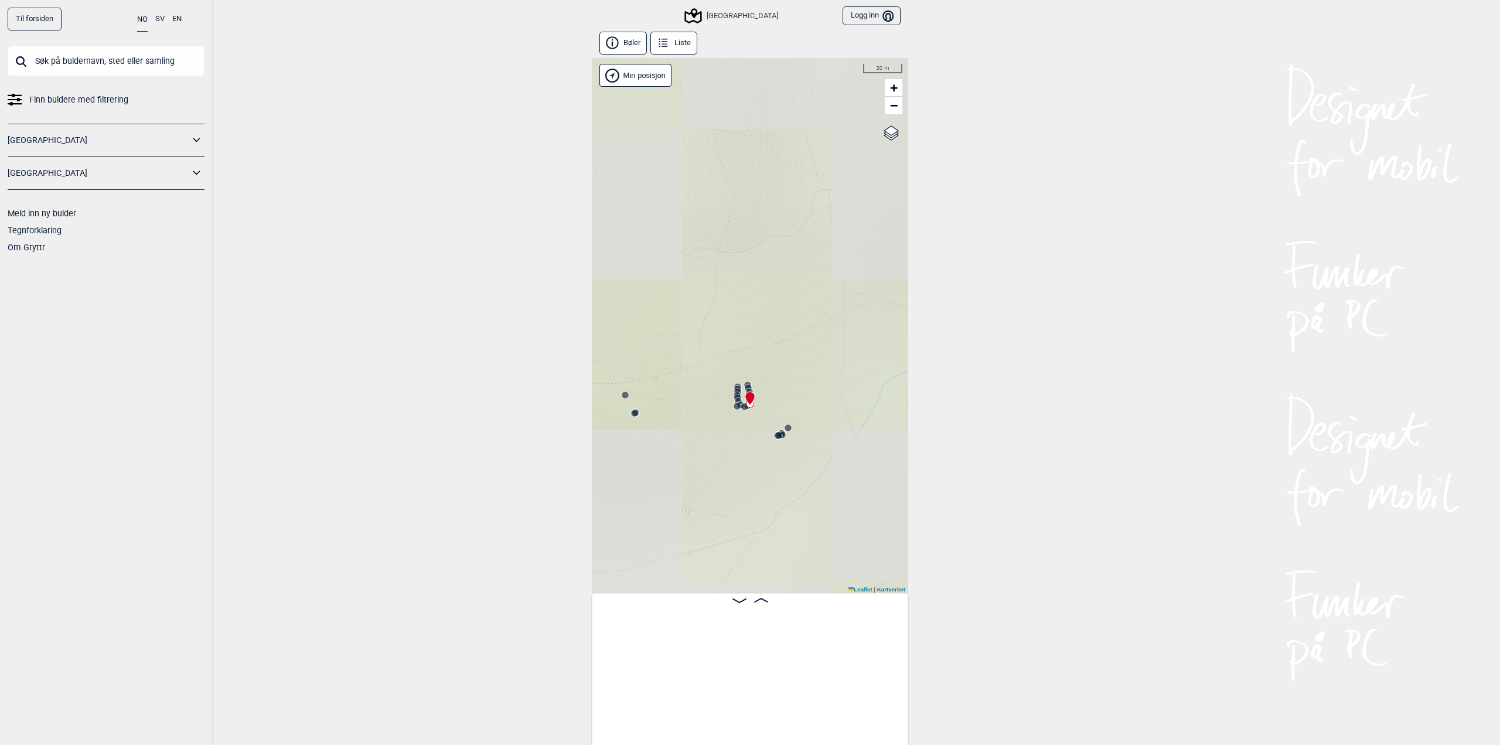
scroll to position [0, 15449]
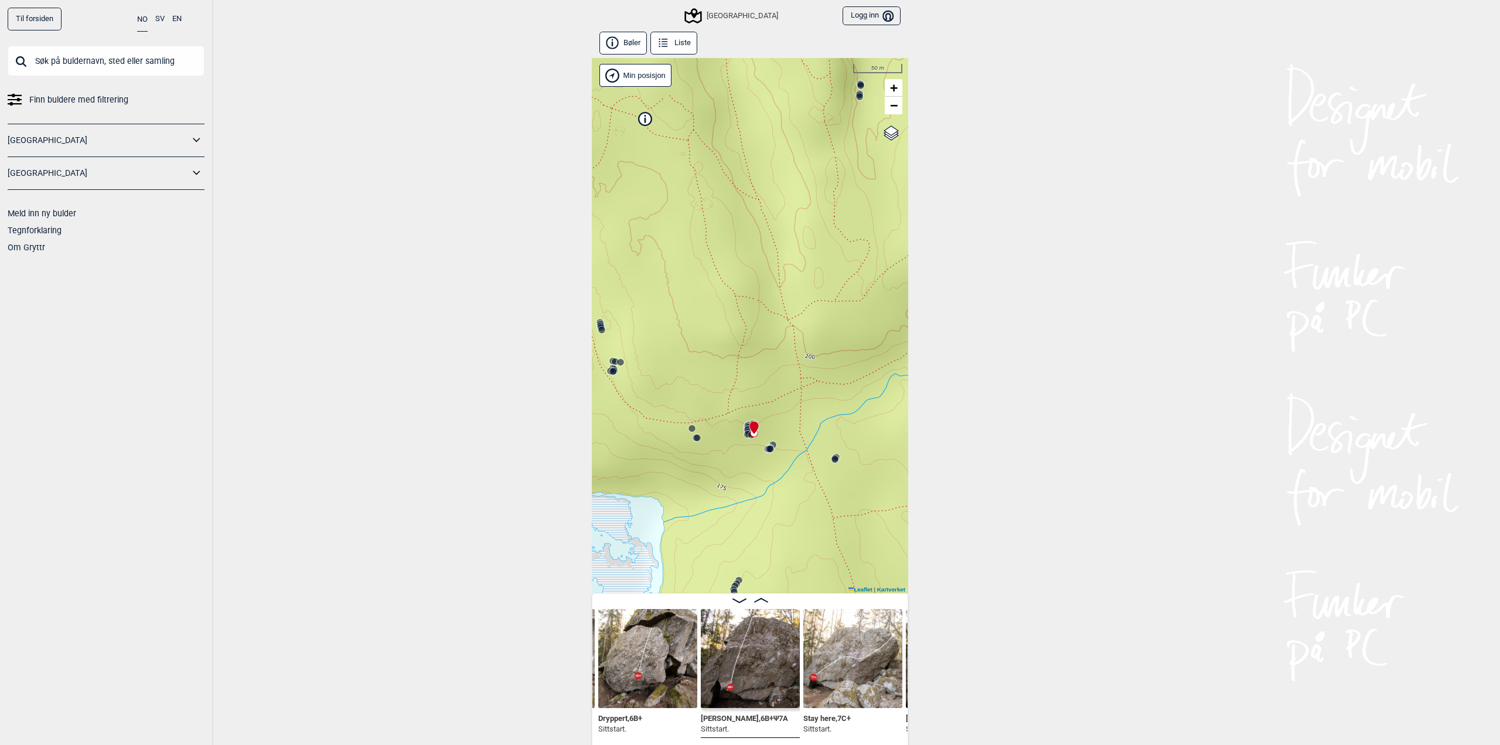
click at [694, 439] on circle at bounding box center [697, 437] width 7 height 7
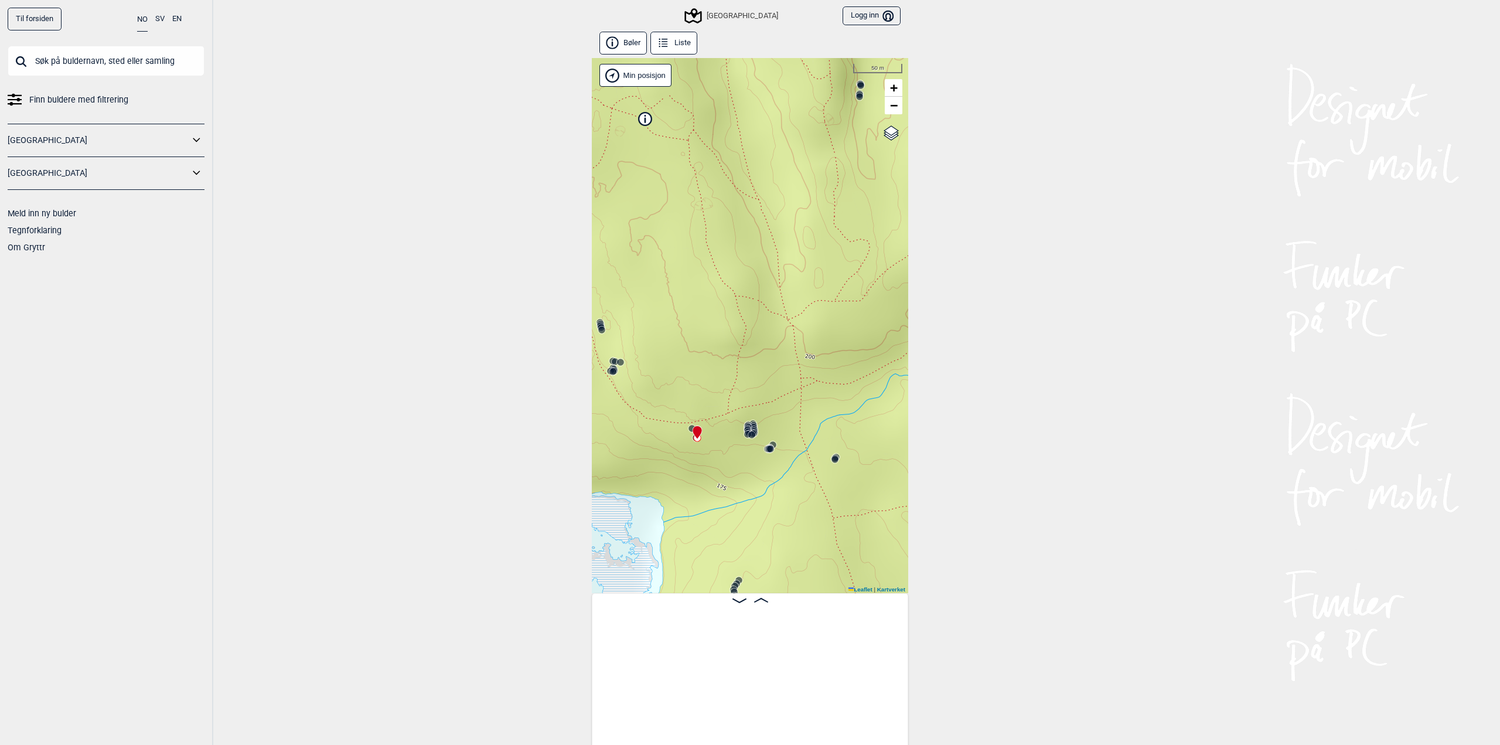
scroll to position [0, 14954]
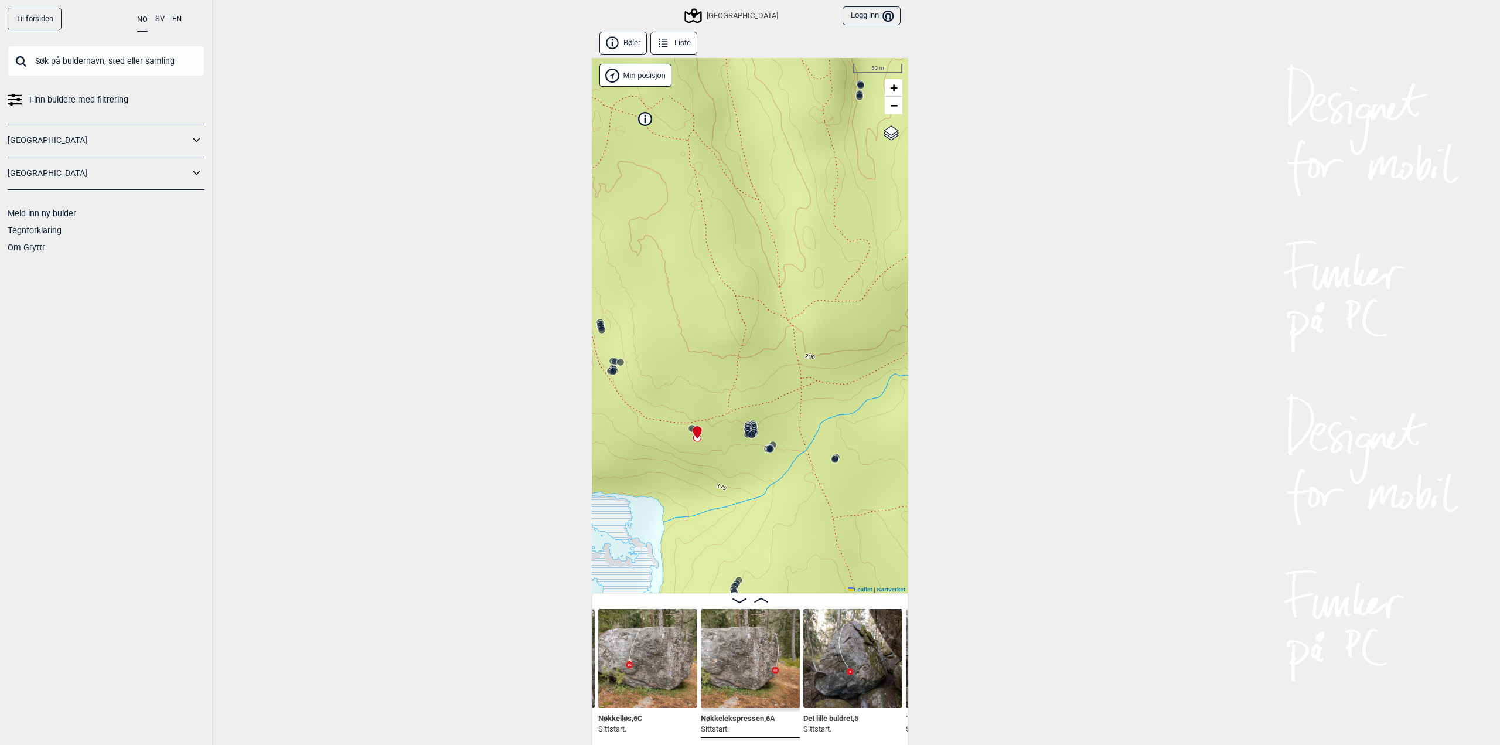
click at [748, 435] on circle at bounding box center [751, 434] width 7 height 7
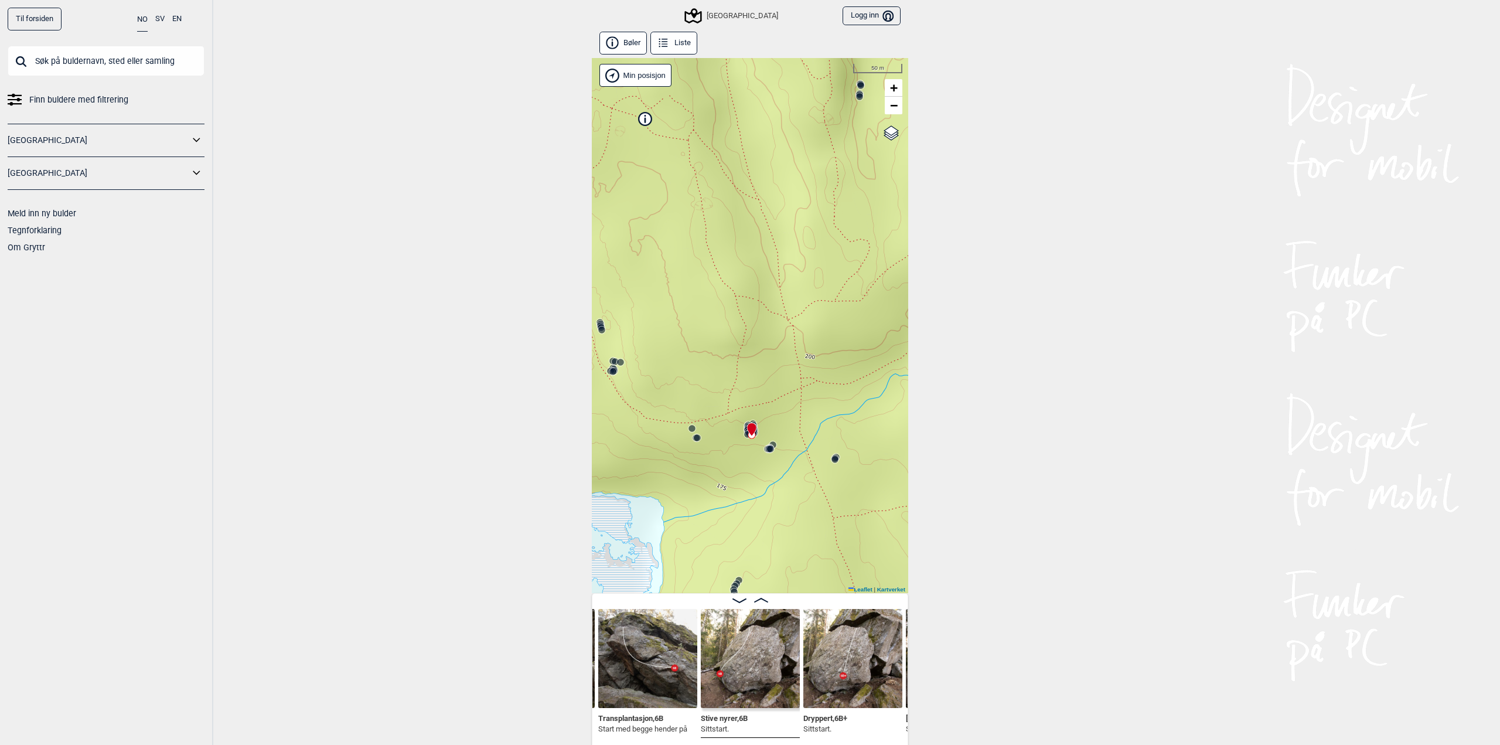
scroll to position [6, 0]
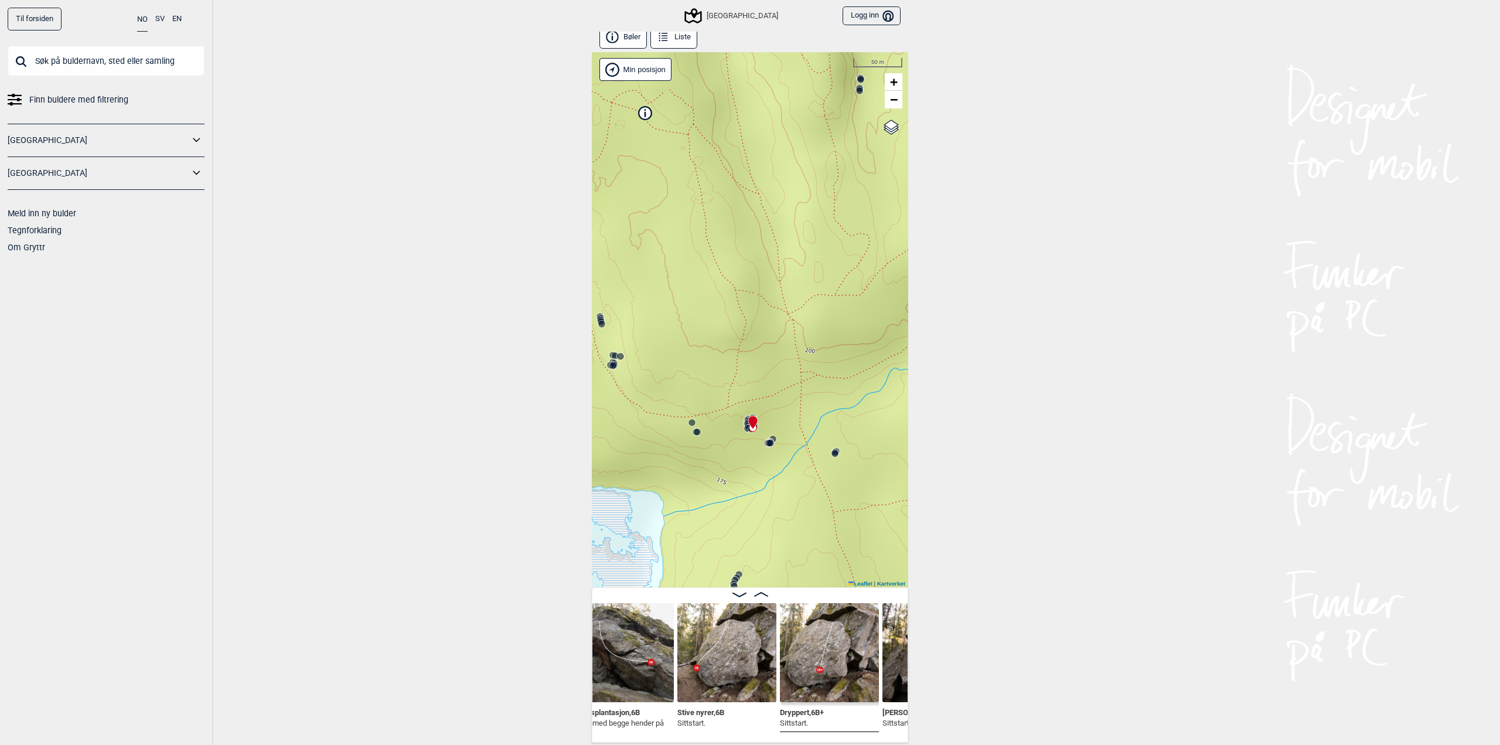
scroll to position [0, 15561]
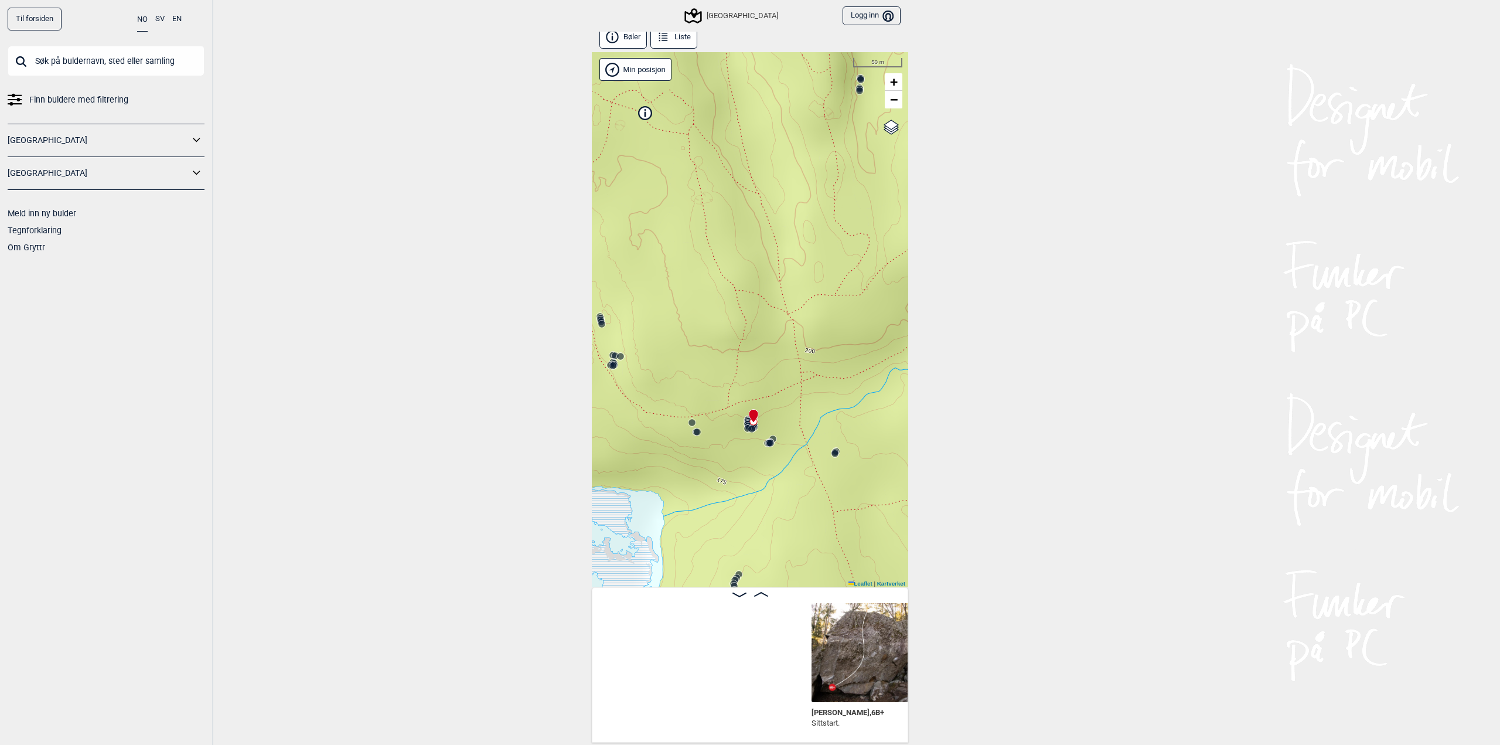
scroll to position [0, 15837]
